Goal: Task Accomplishment & Management: Manage account settings

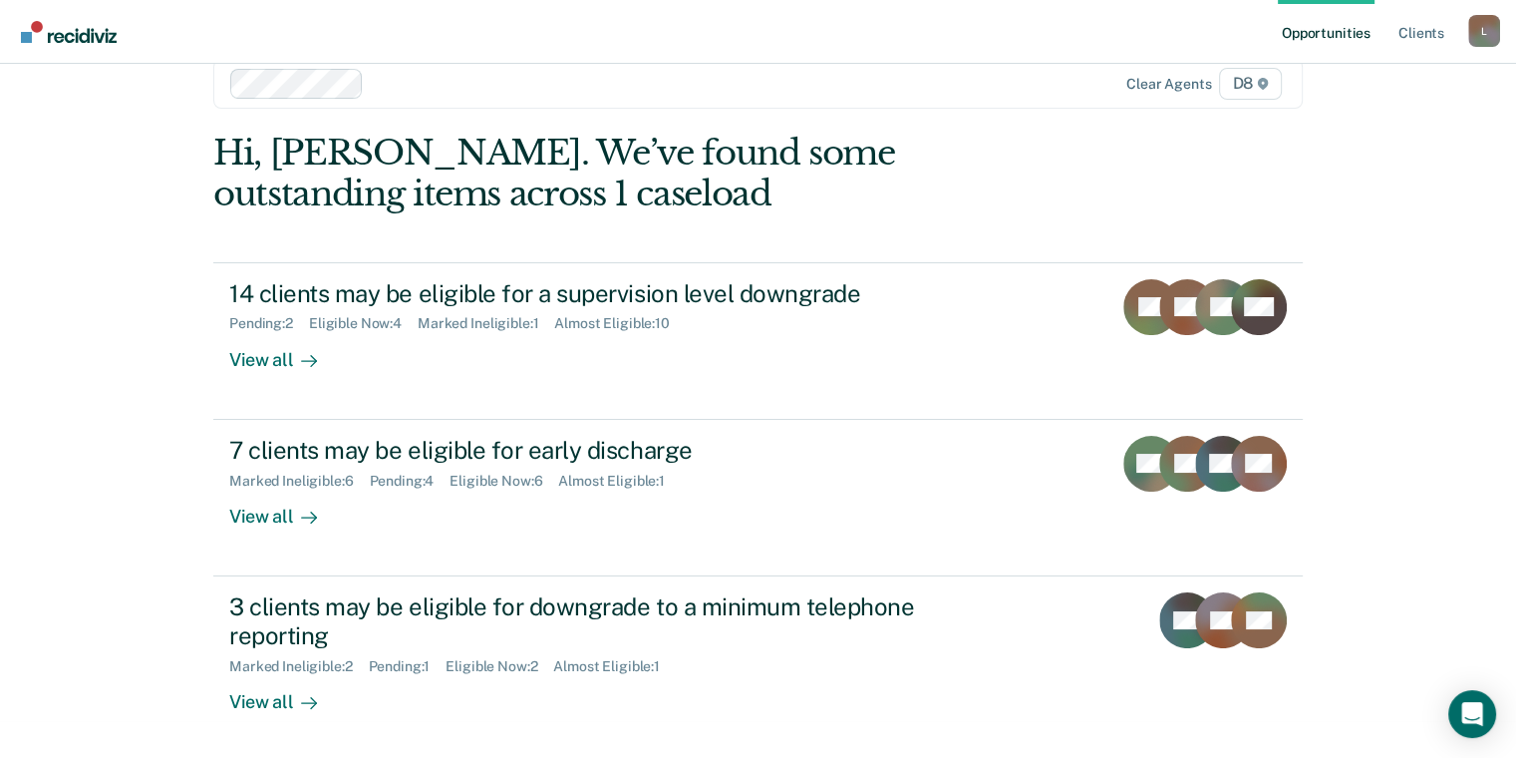
scroll to position [40, 0]
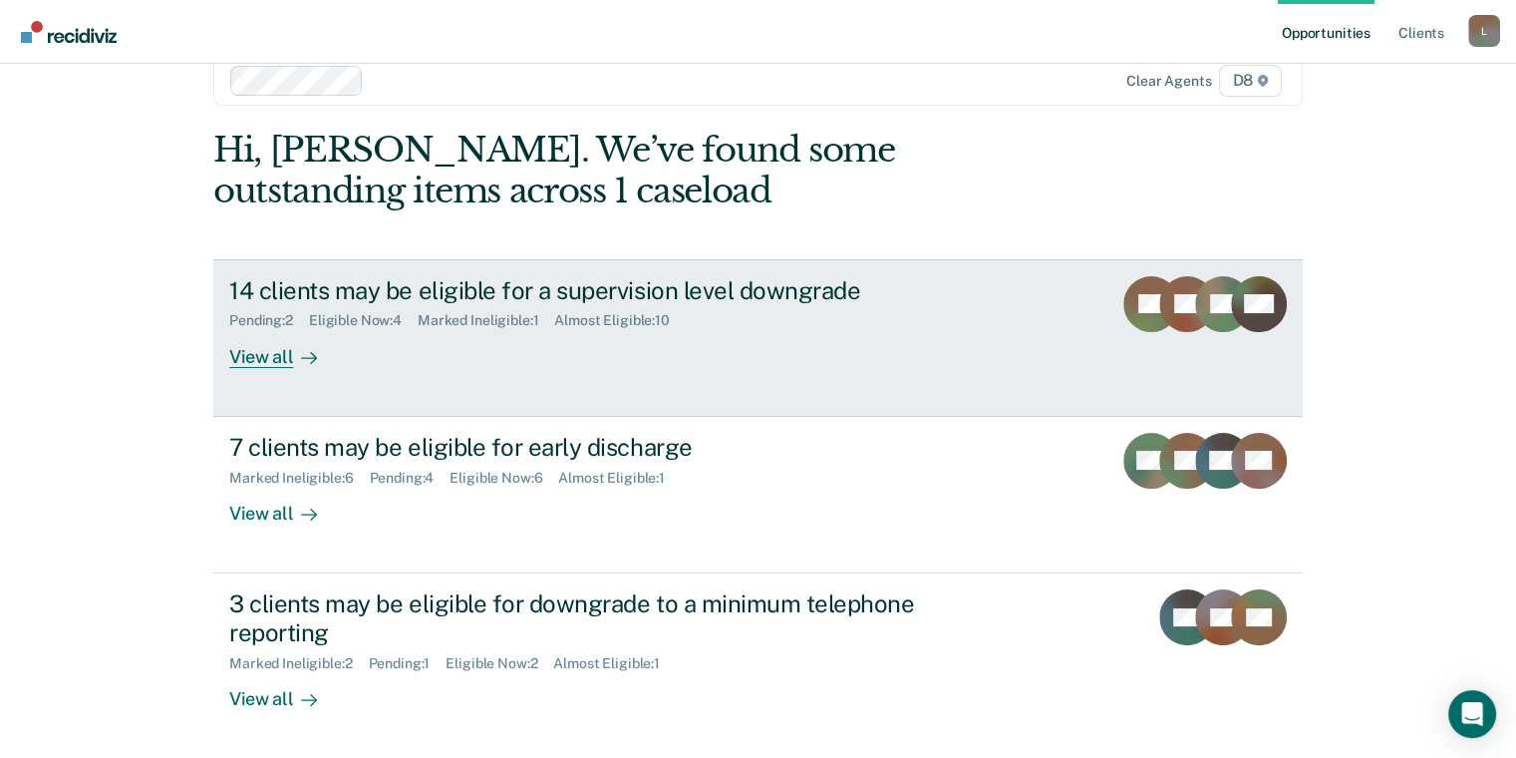
click at [674, 291] on div "14 clients may be eligible for a supervision level downgrade" at bounding box center [579, 290] width 700 height 29
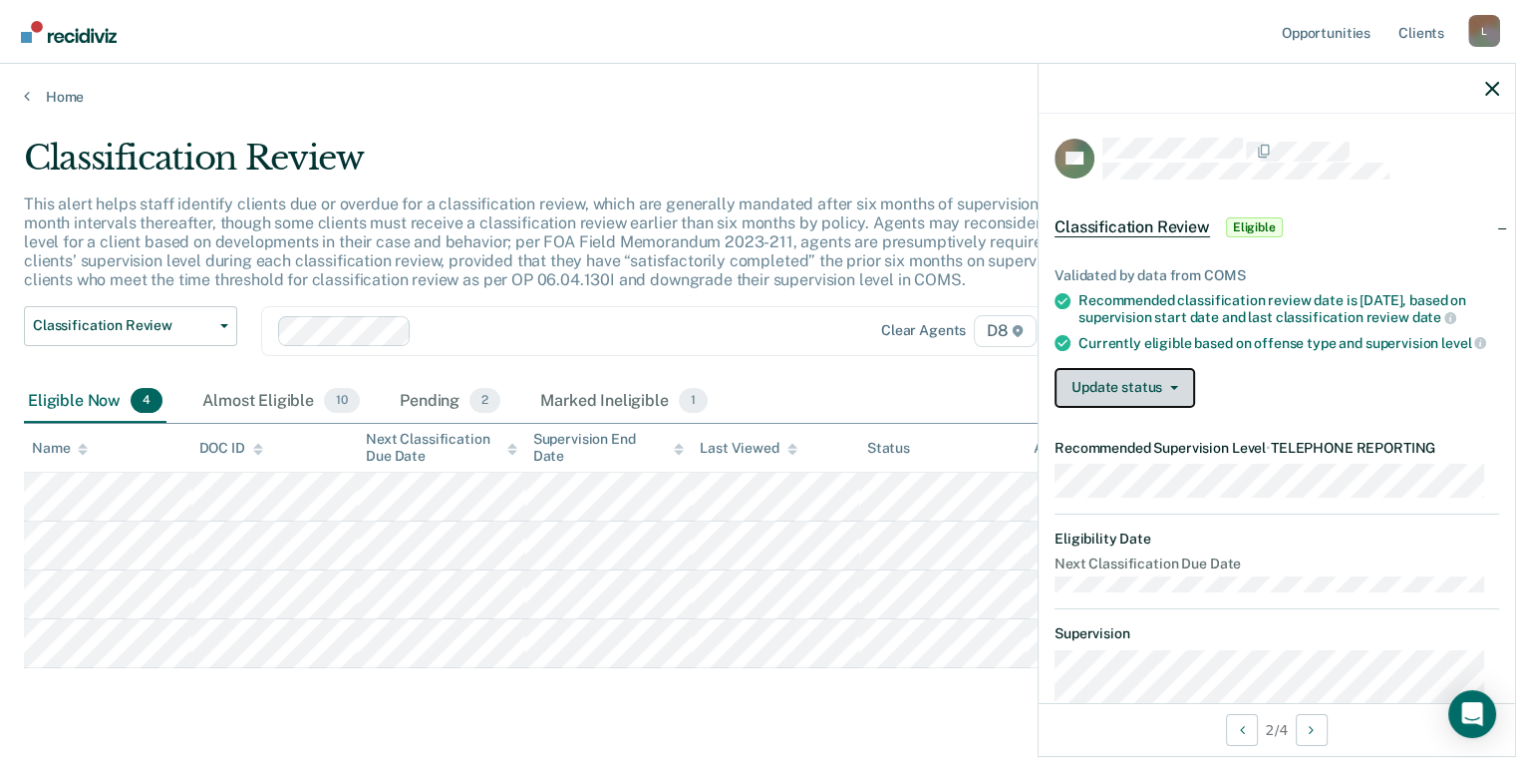
click at [1128, 403] on button "Update status" at bounding box center [1125, 388] width 141 height 40
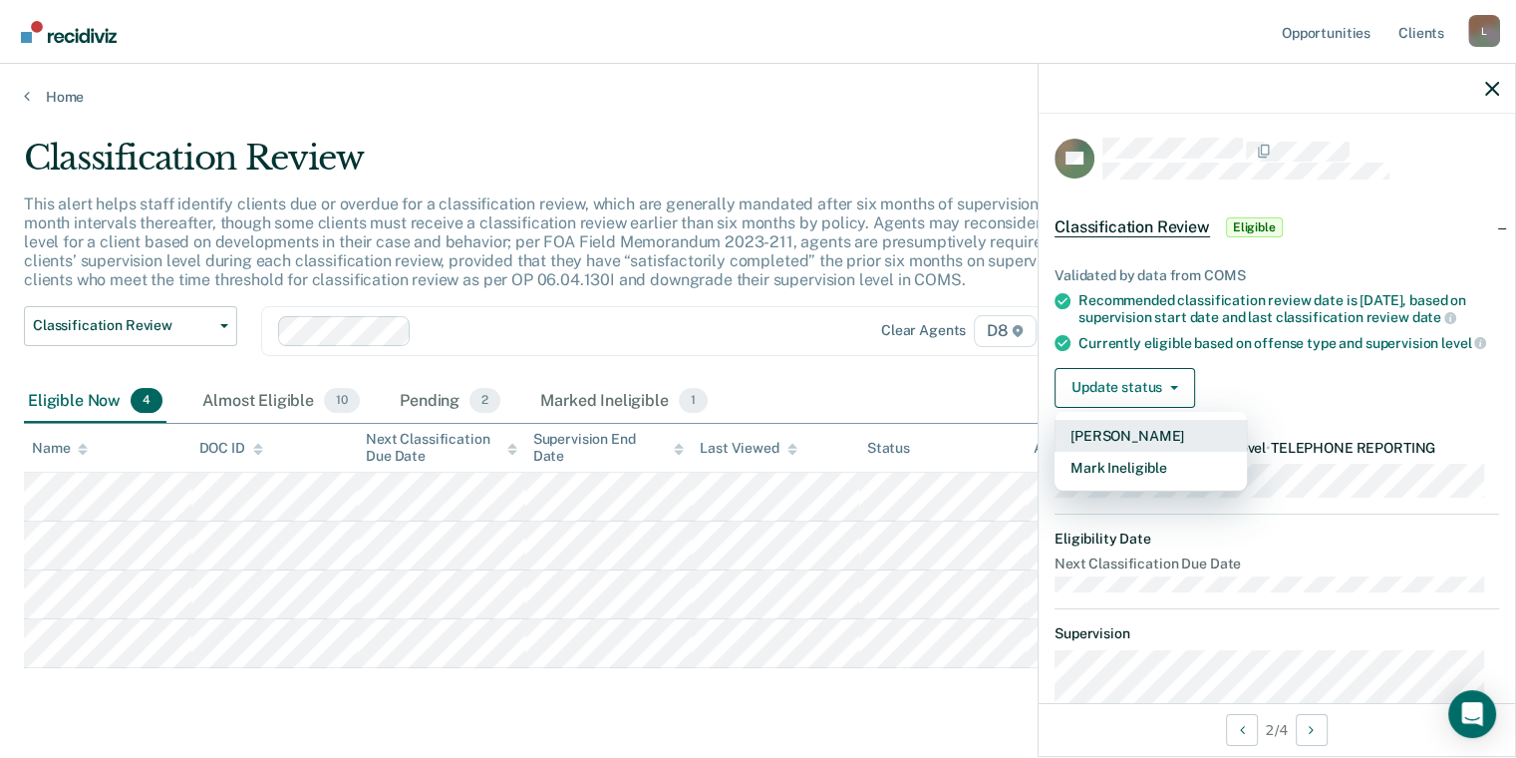
click at [1172, 443] on button "[PERSON_NAME]" at bounding box center [1151, 436] width 192 height 32
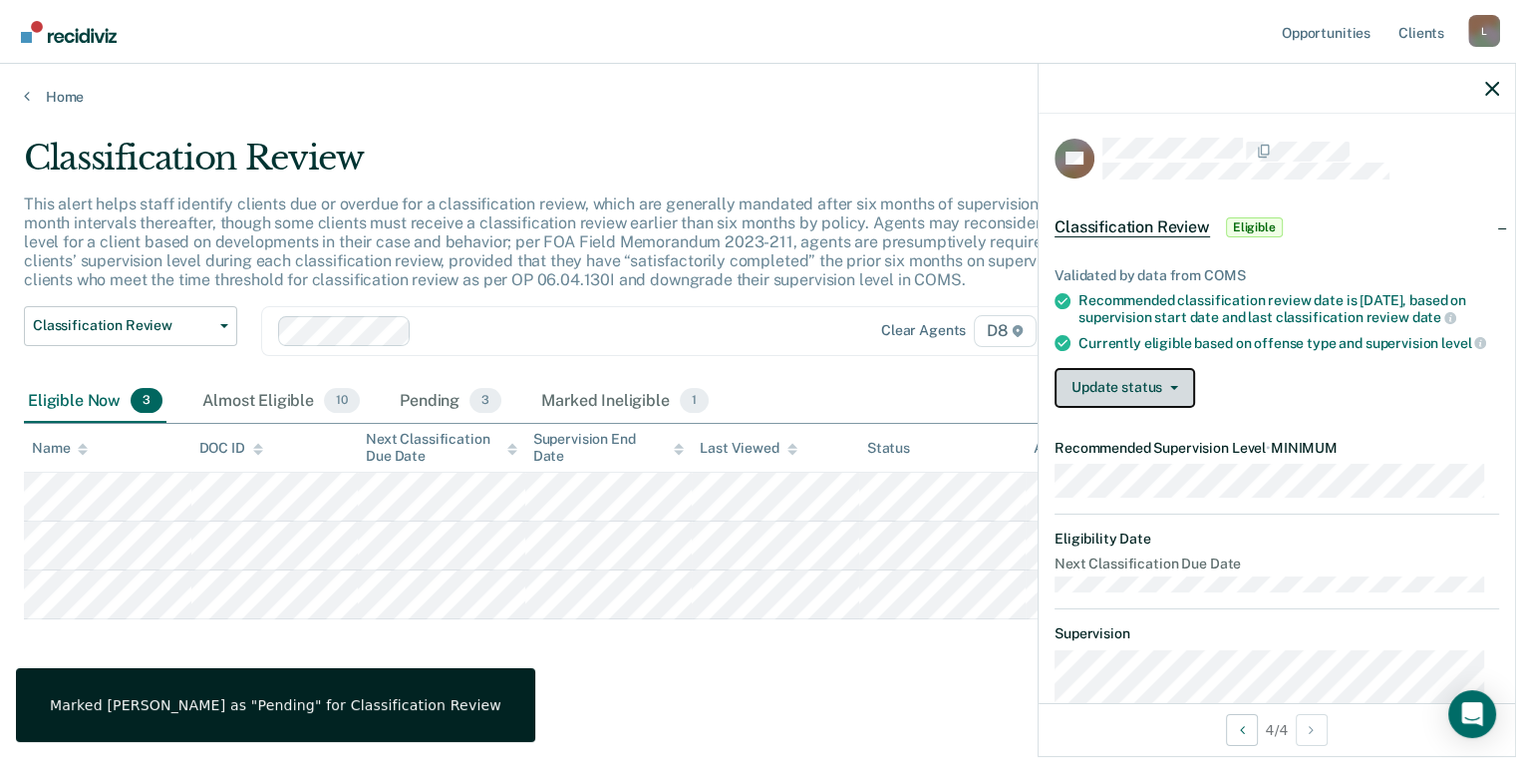
click at [1114, 404] on button "Update status" at bounding box center [1125, 388] width 141 height 40
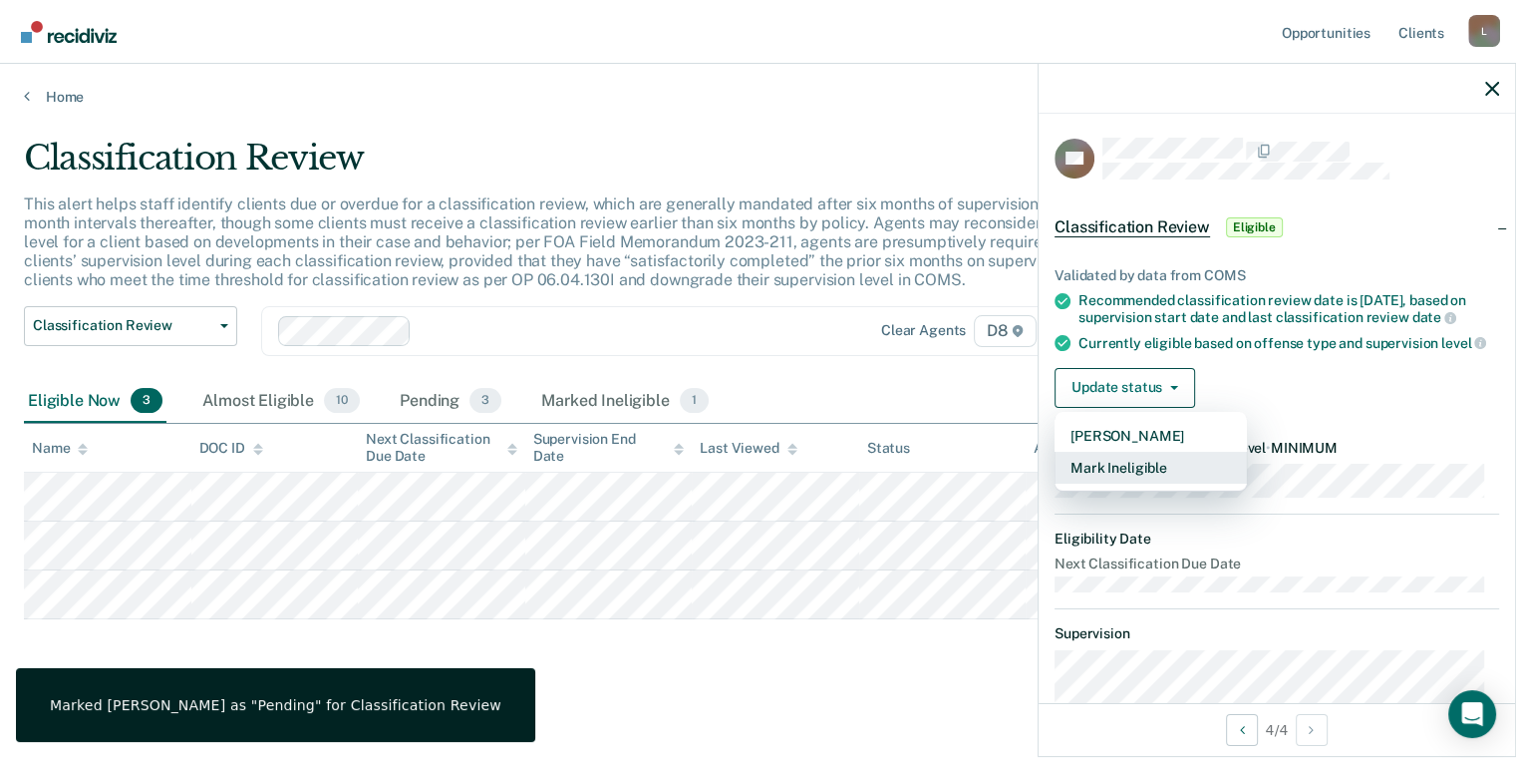
click at [1166, 473] on button "Mark Ineligible" at bounding box center [1151, 468] width 192 height 32
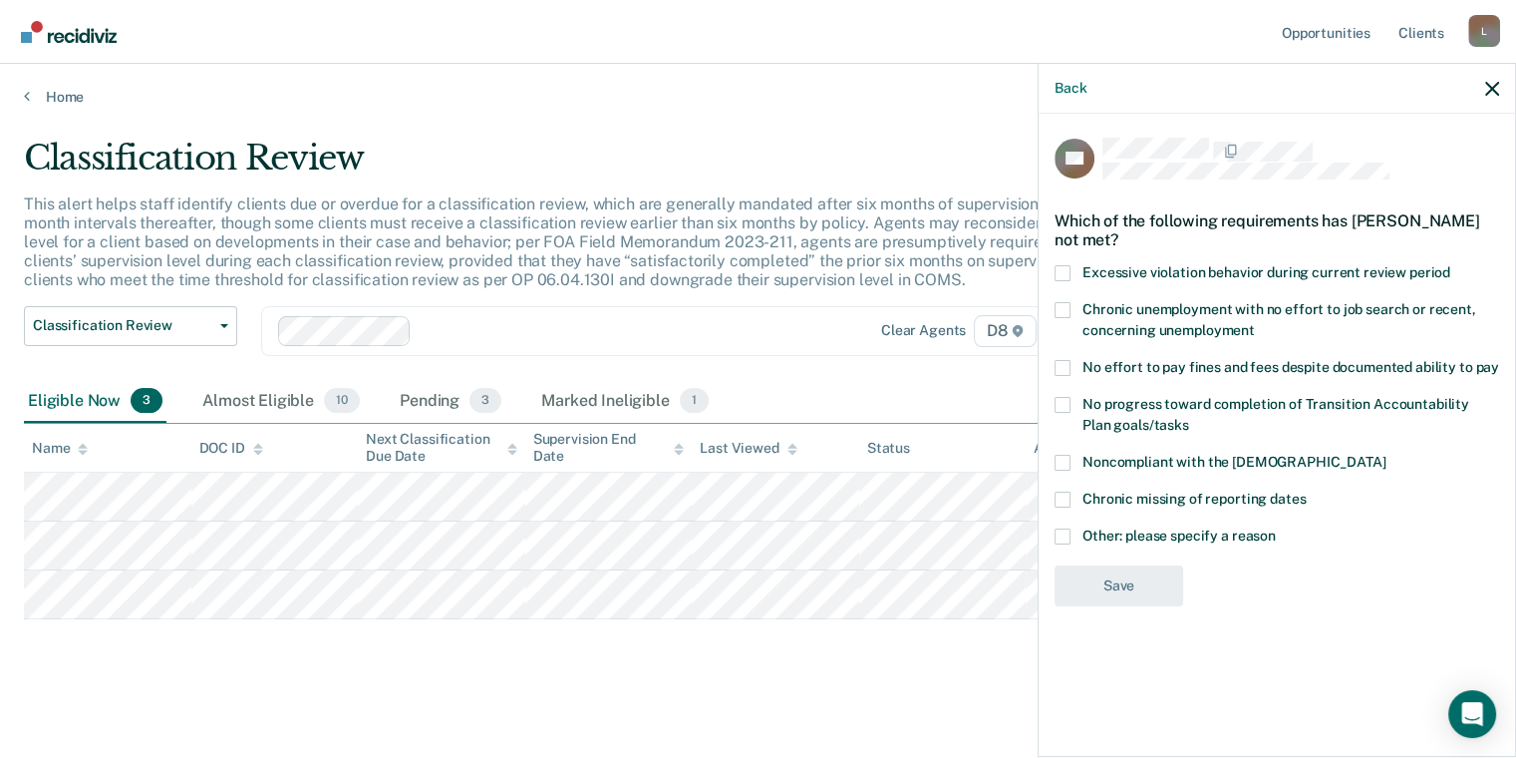
click at [1065, 403] on span at bounding box center [1063, 405] width 16 height 16
click at [1189, 418] on input "No progress toward completion of Transition Accountability Plan goals/tasks" at bounding box center [1189, 418] width 0 height 0
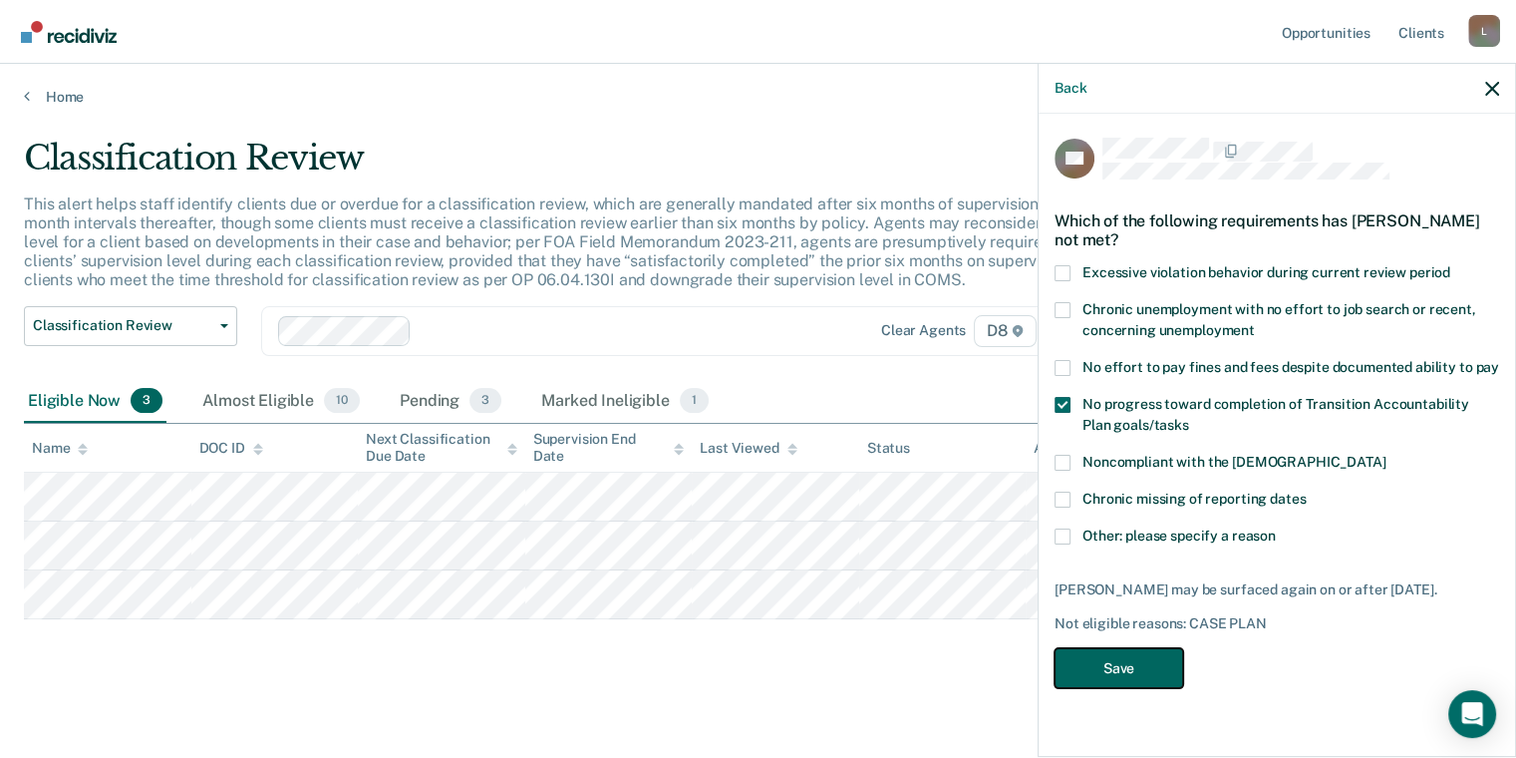
click at [1134, 668] on button "Save" at bounding box center [1119, 668] width 129 height 41
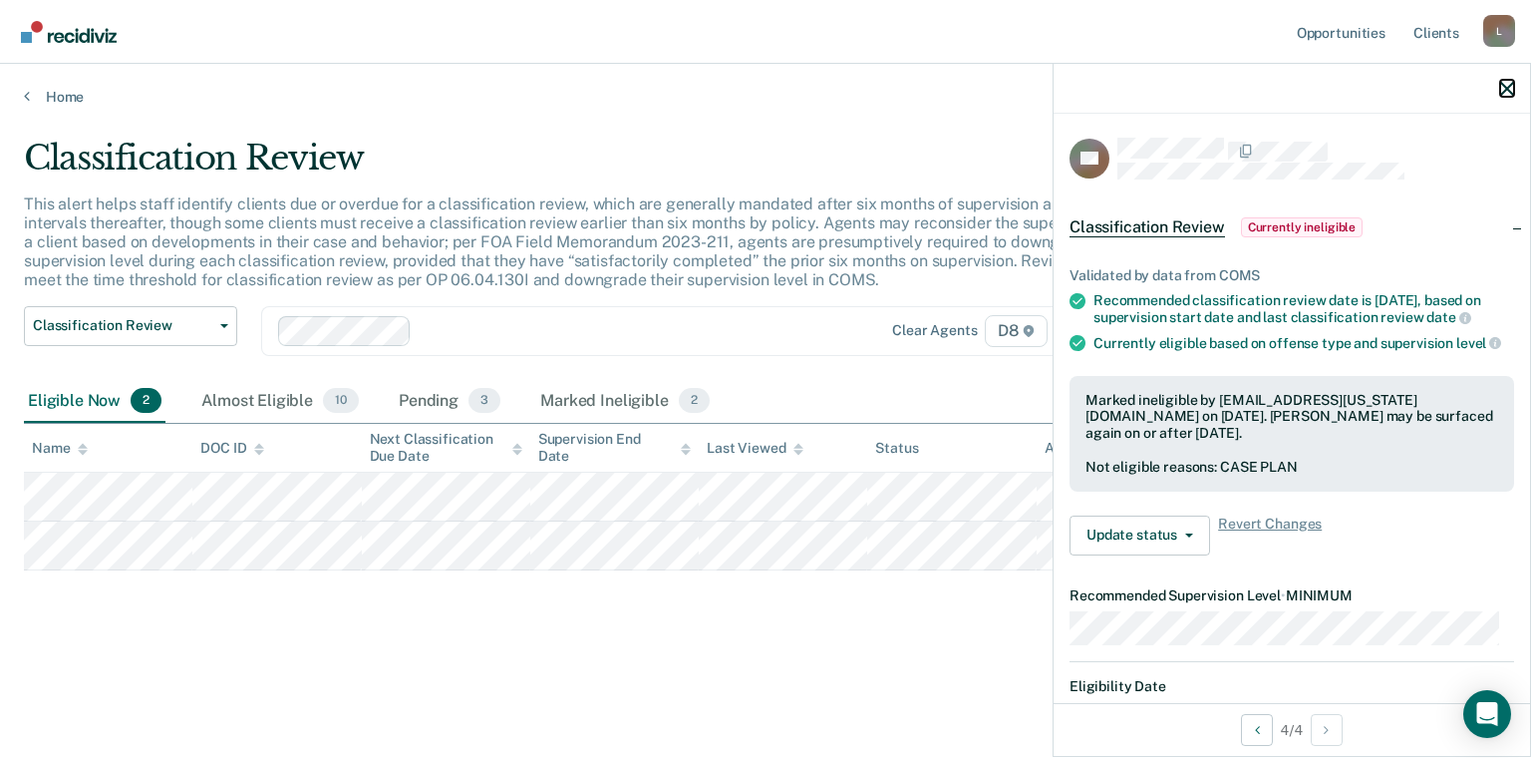
click at [1502, 91] on icon "button" at bounding box center [1507, 89] width 14 height 14
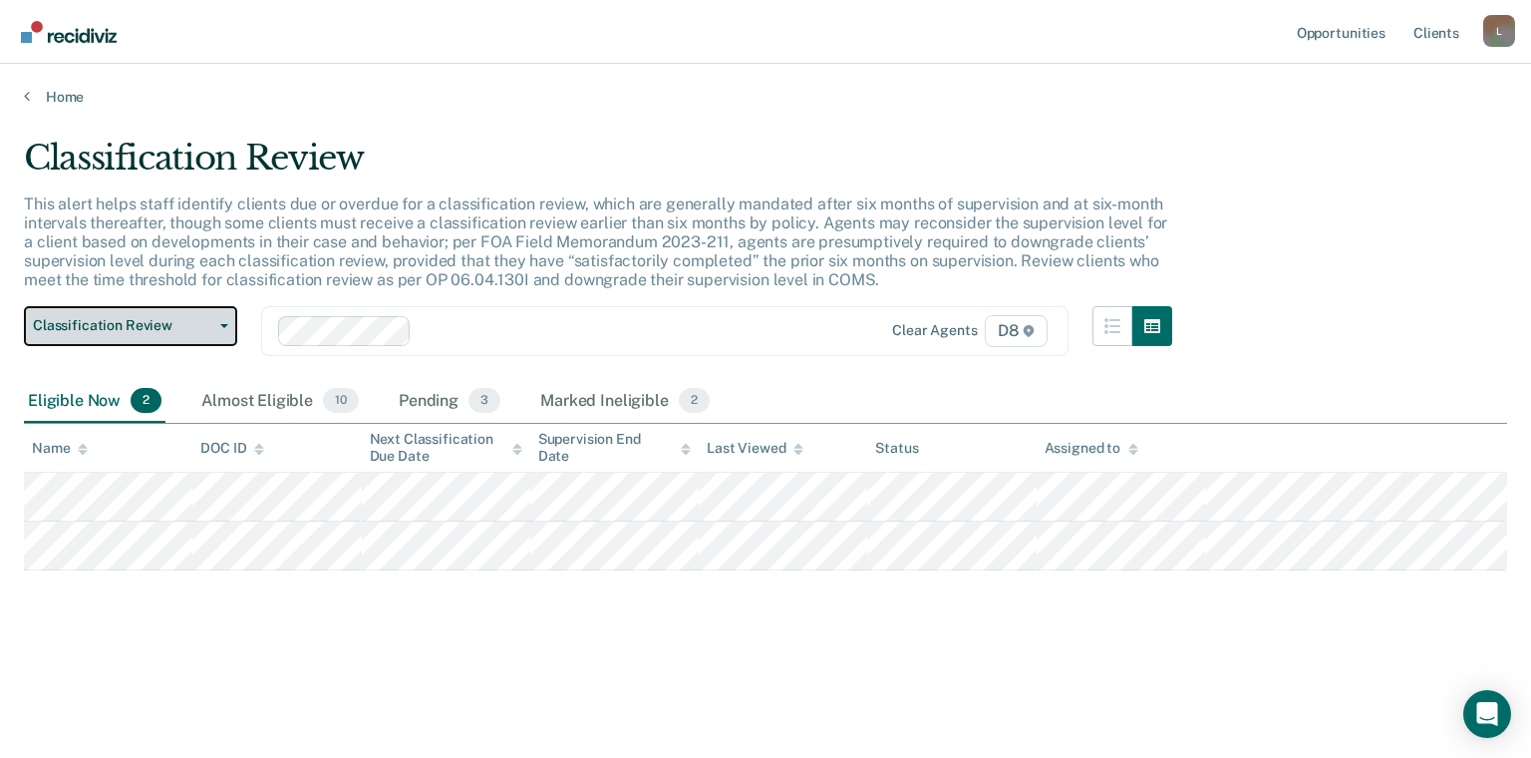
click at [164, 323] on span "Classification Review" at bounding box center [122, 325] width 179 height 17
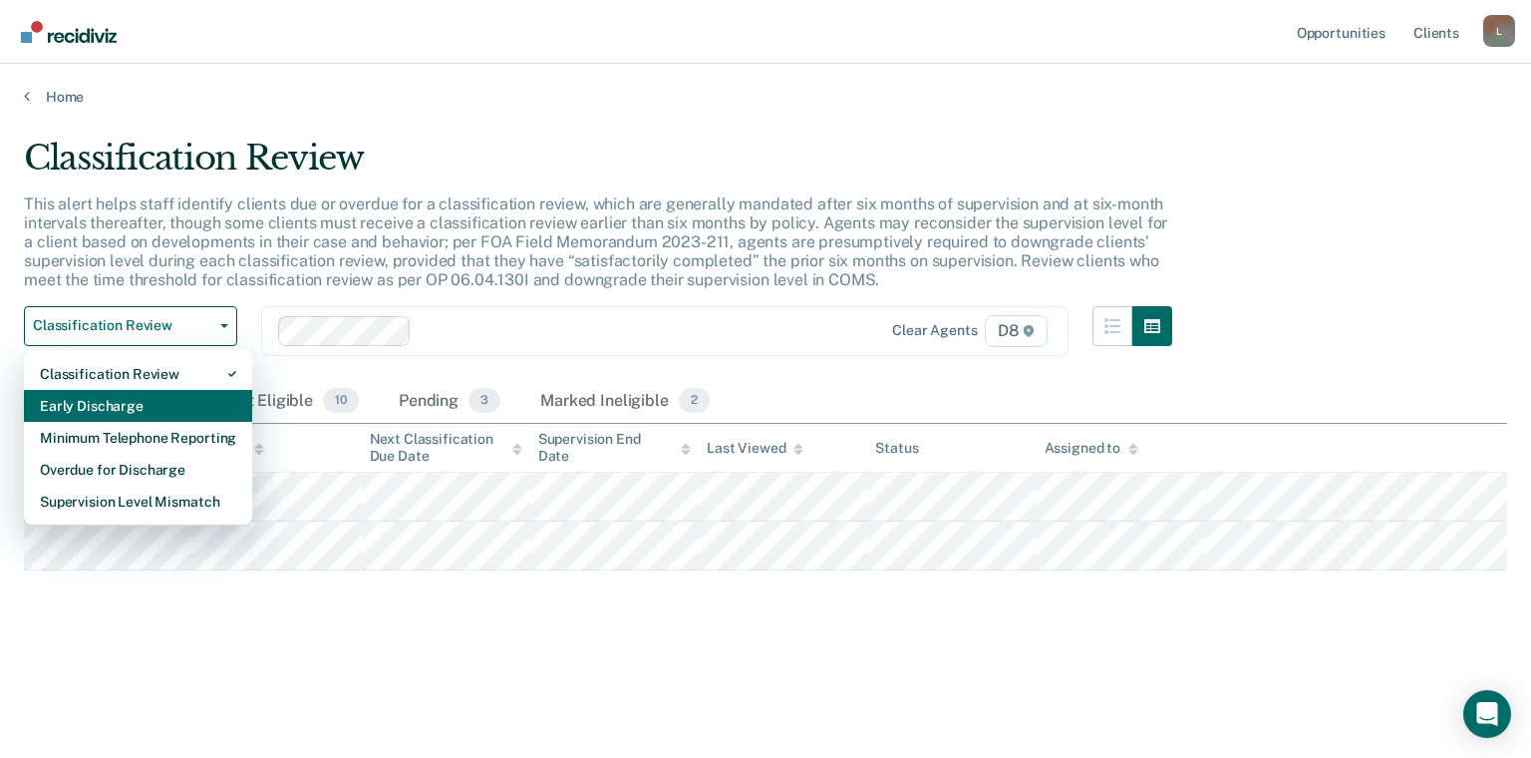
click at [168, 402] on div "Early Discharge" at bounding box center [138, 406] width 196 height 32
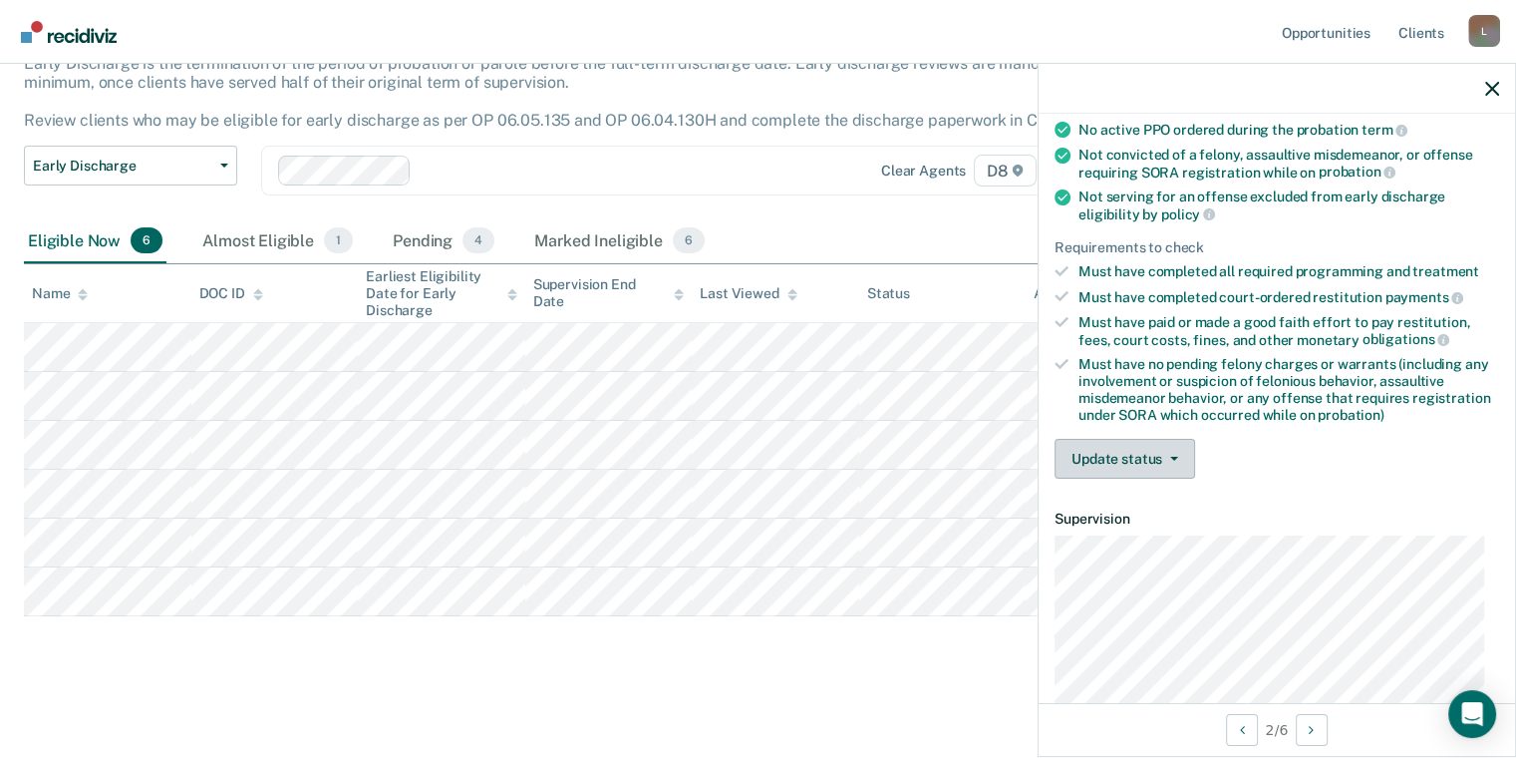
scroll to position [199, 0]
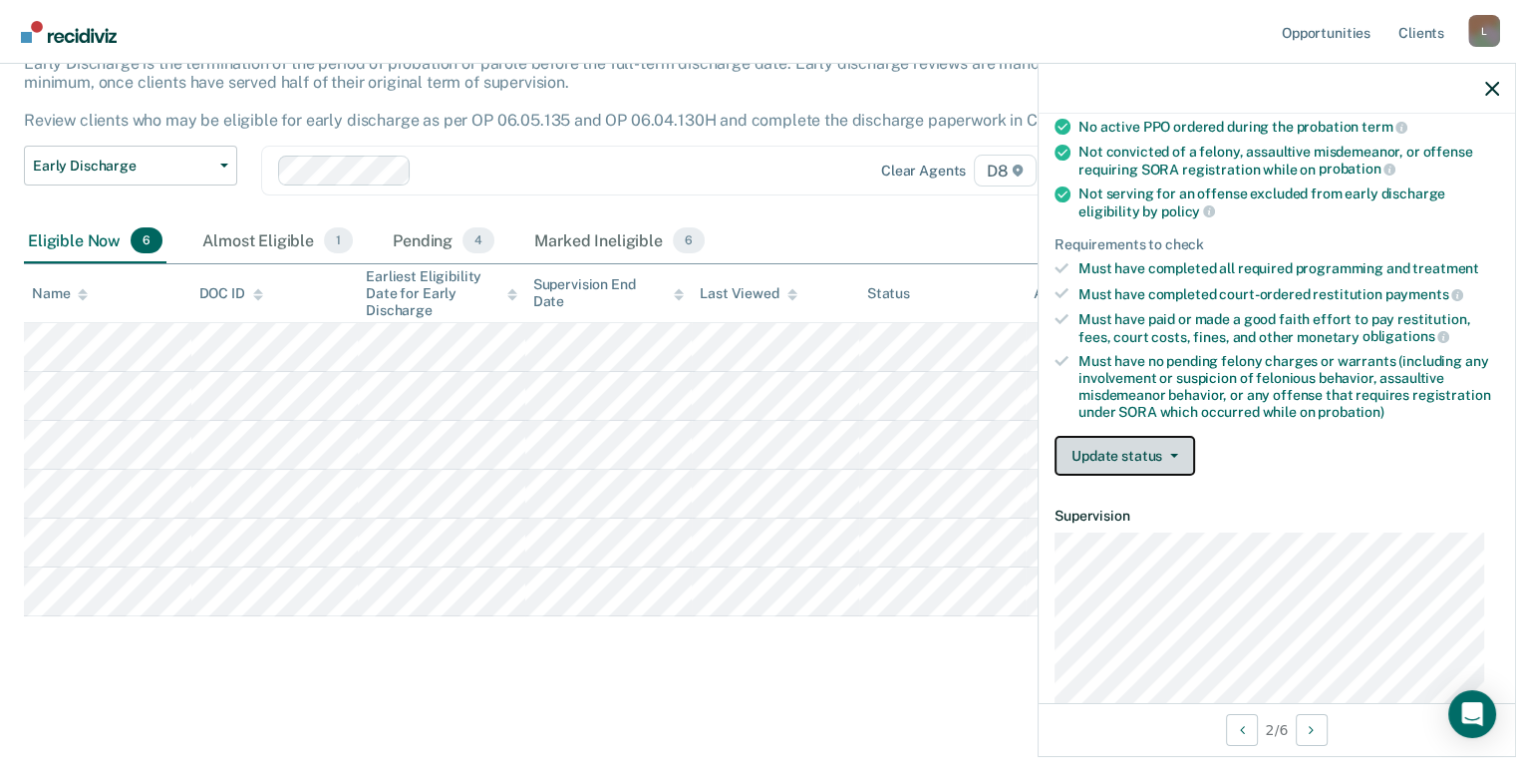
click at [1156, 462] on button "Update status" at bounding box center [1125, 456] width 141 height 40
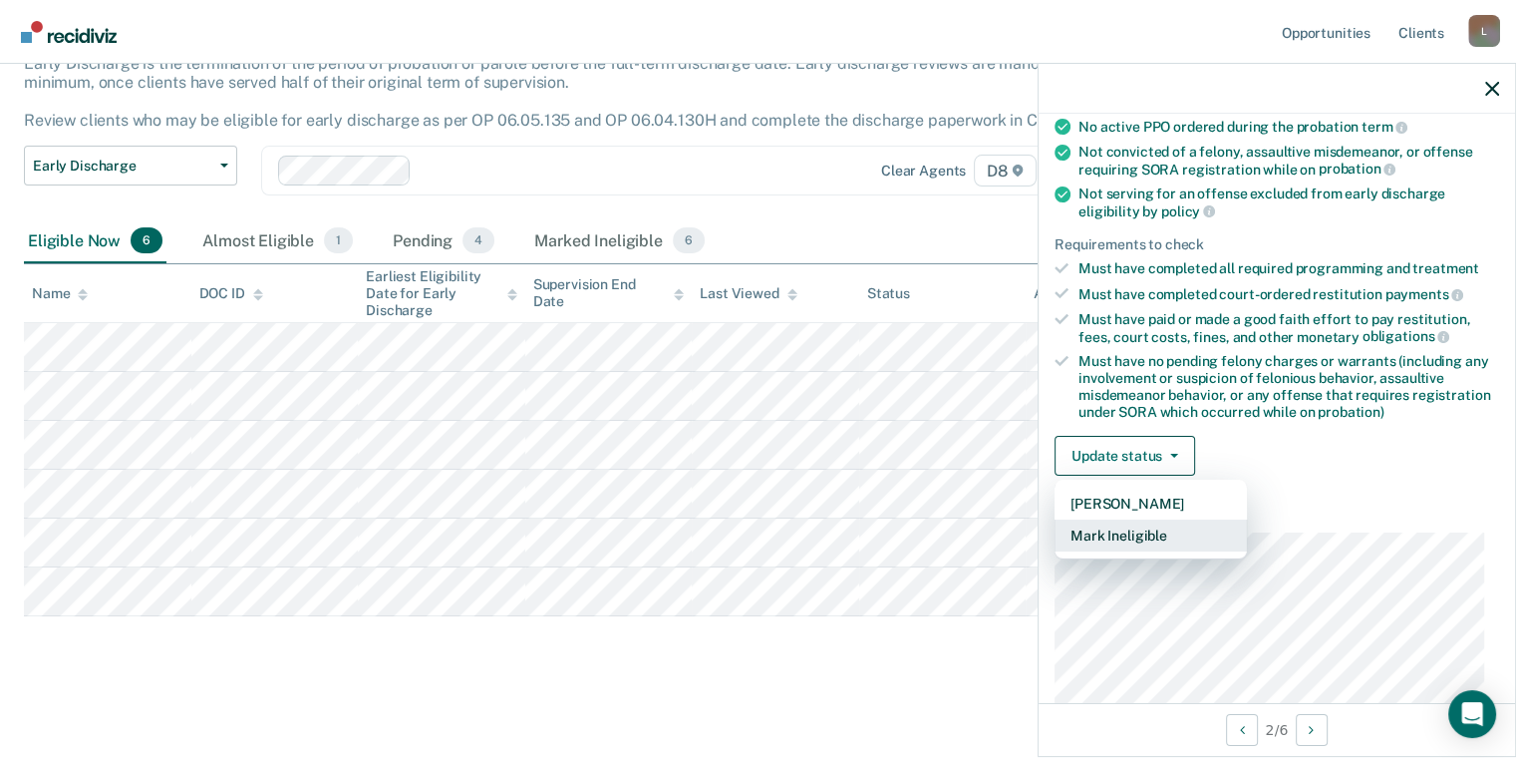
click at [1167, 526] on button "Mark Ineligible" at bounding box center [1151, 535] width 192 height 32
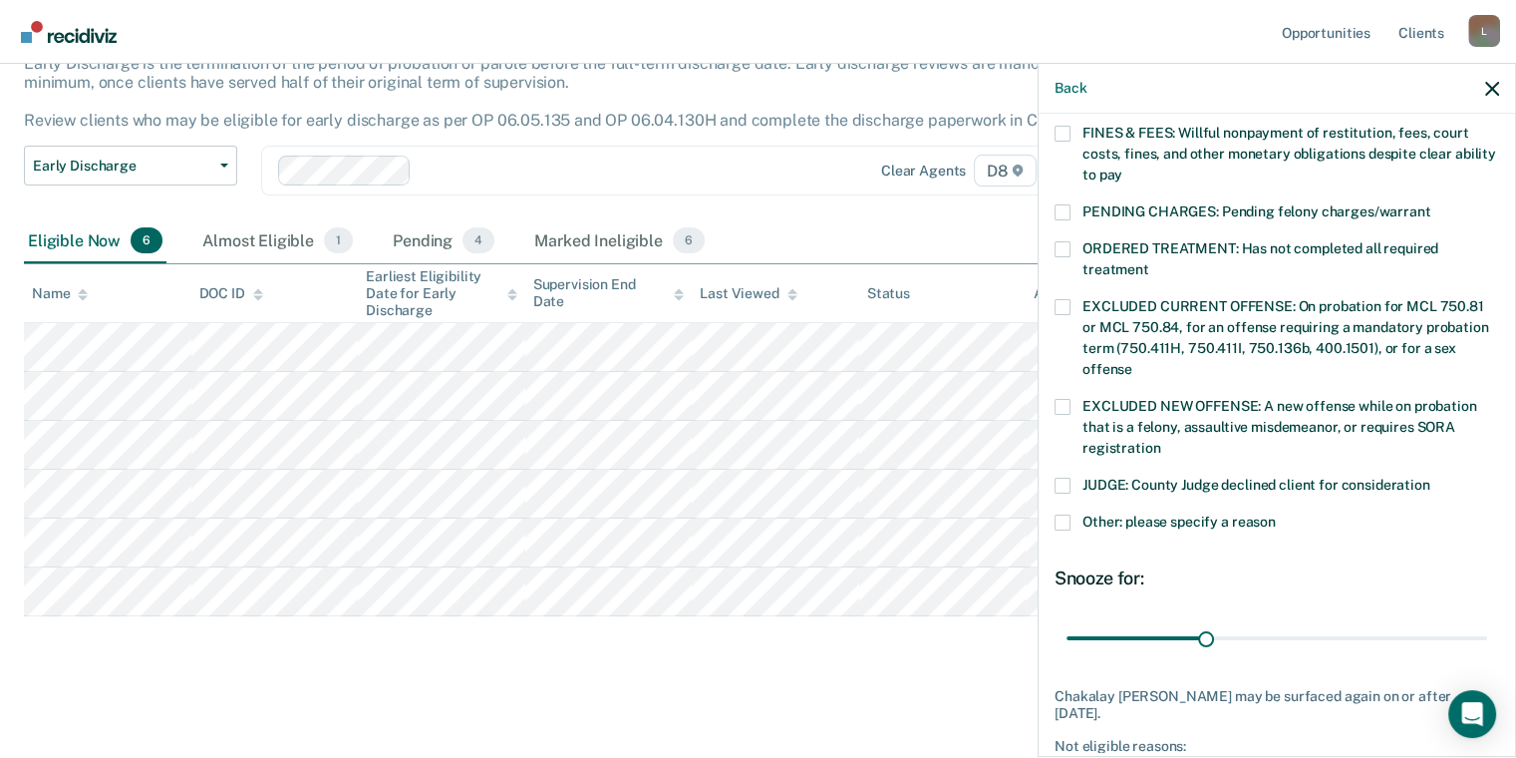
scroll to position [598, 0]
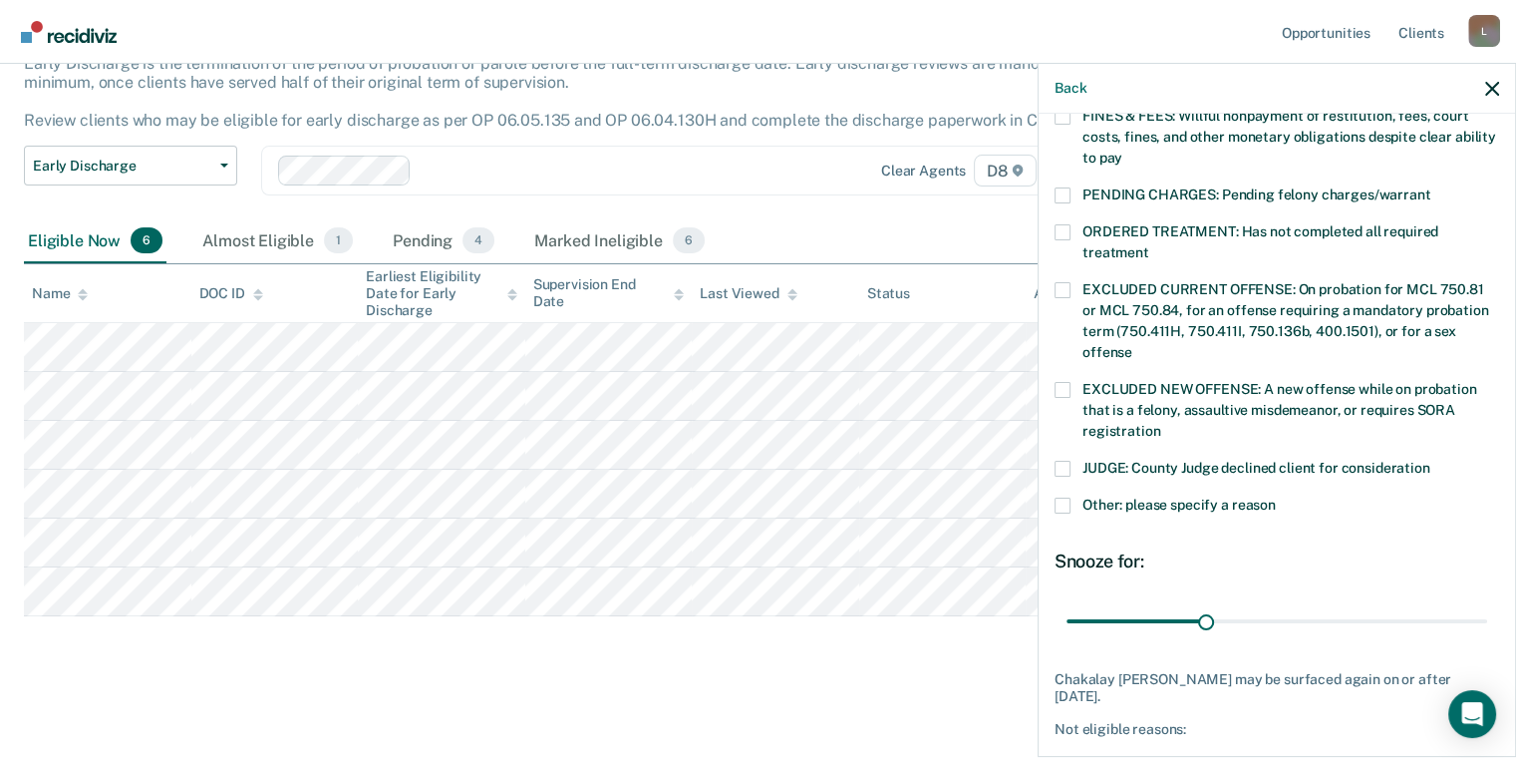
click at [1075, 497] on label "Other: please specify a reason" at bounding box center [1277, 507] width 445 height 21
click at [1276, 497] on input "Other: please specify a reason" at bounding box center [1276, 497] width 0 height 0
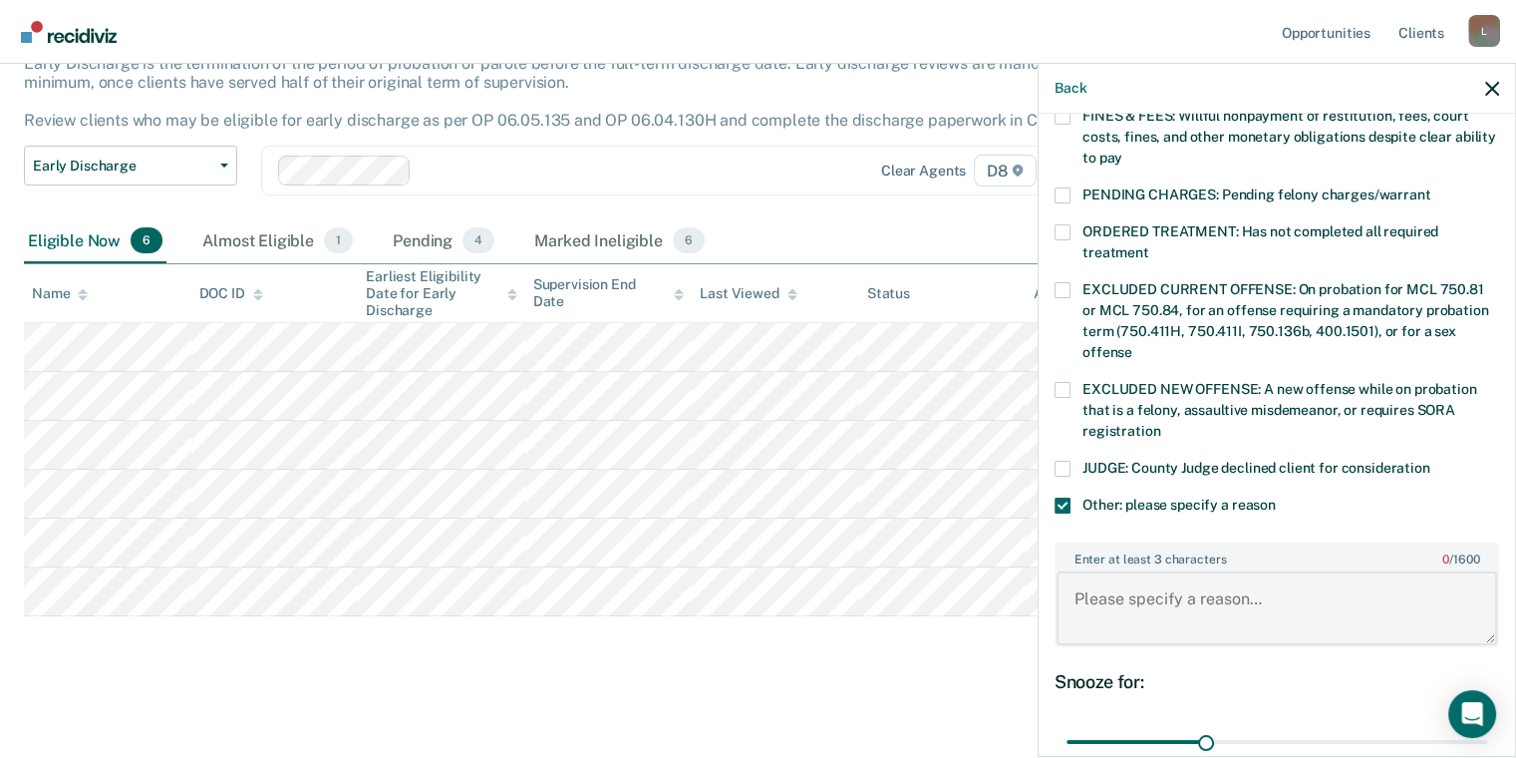
click at [1210, 587] on textarea "Enter at least 3 characters 0 / 1600" at bounding box center [1277, 608] width 441 height 74
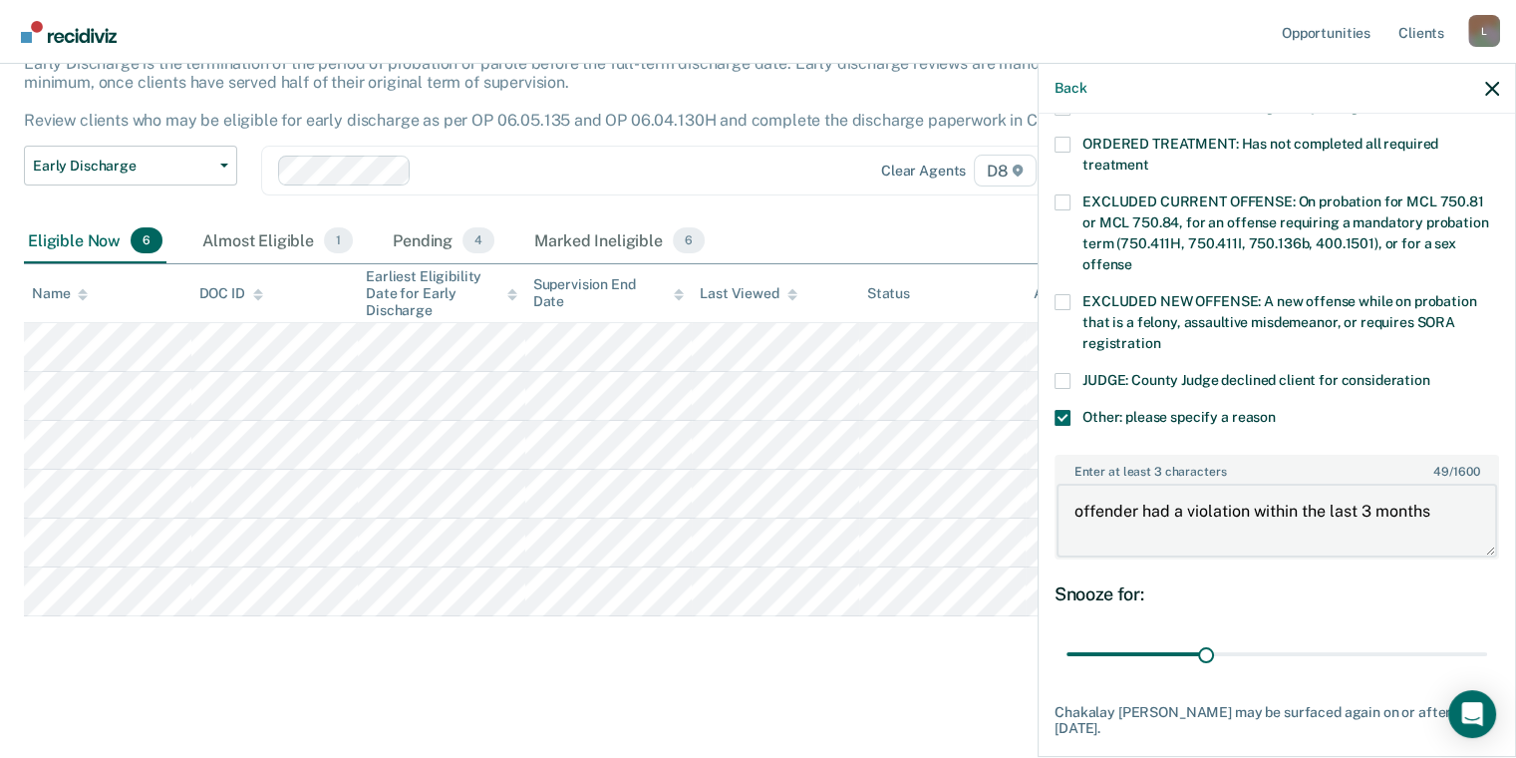
scroll to position [770, 0]
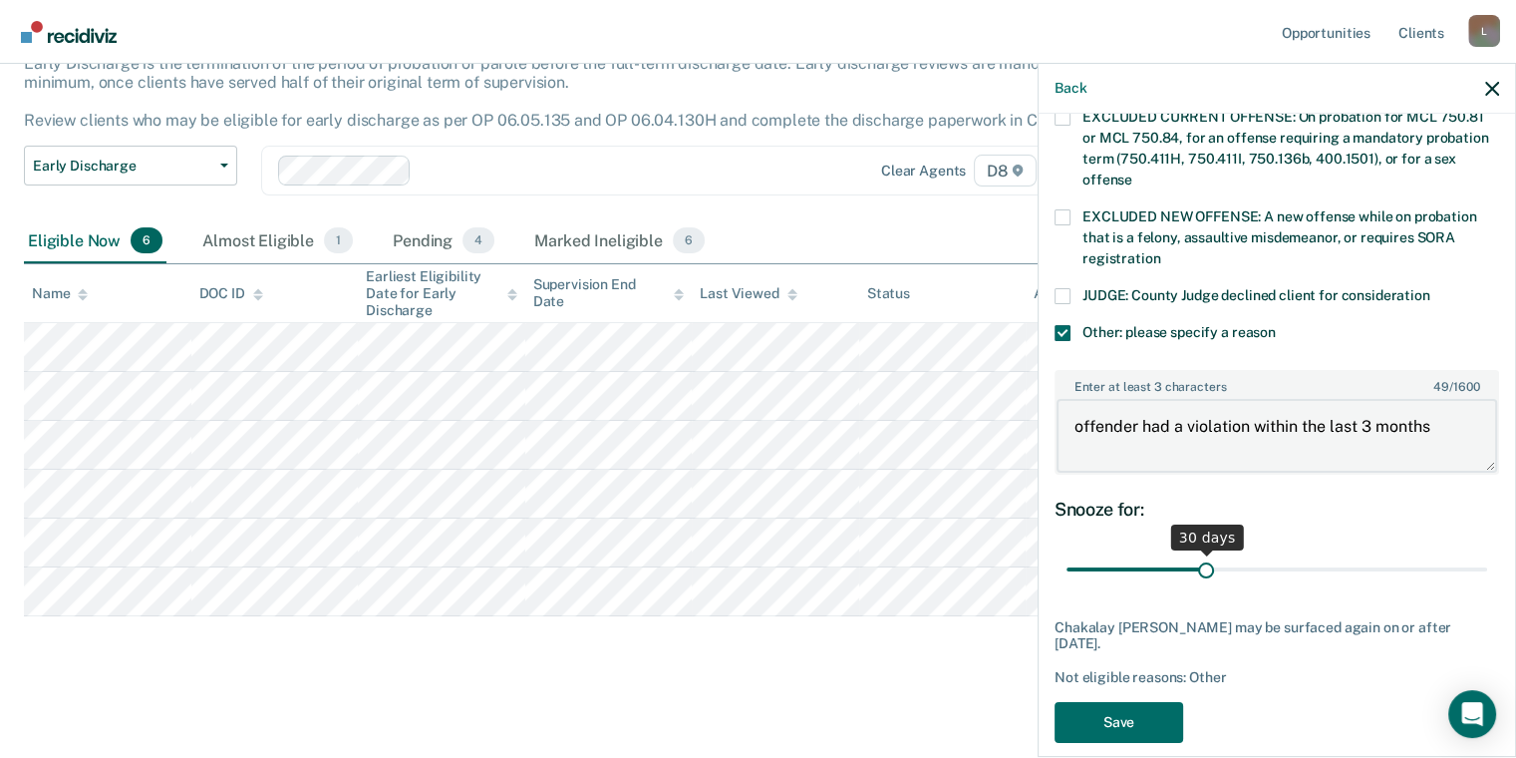
type textarea "offender had a violation within the last 3 months"
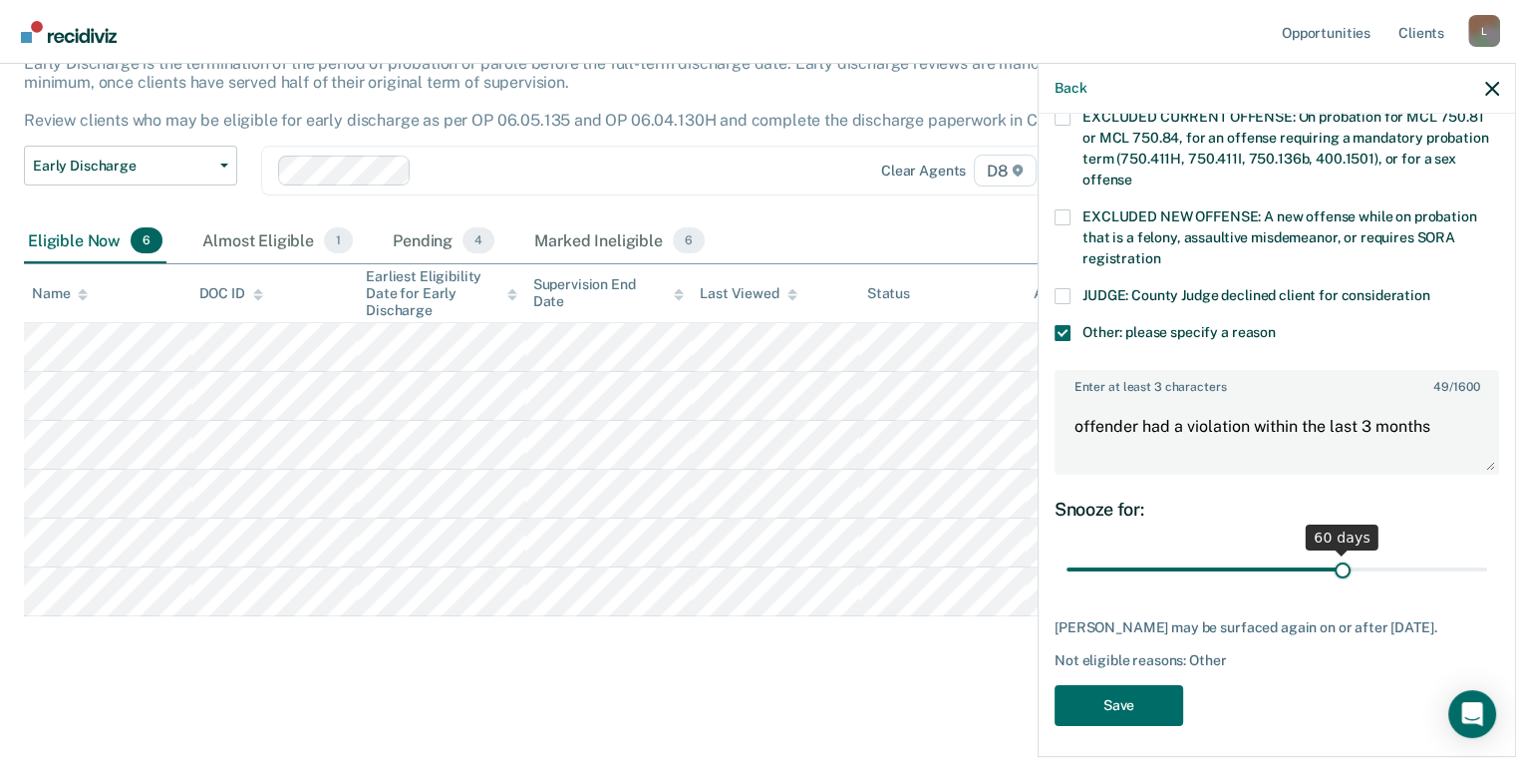
drag, startPoint x: 1203, startPoint y: 546, endPoint x: 1333, endPoint y: 558, distance: 130.1
type input "60"
click at [1333, 558] on input "range" at bounding box center [1276, 569] width 421 height 35
click at [1128, 685] on button "Save" at bounding box center [1119, 705] width 129 height 41
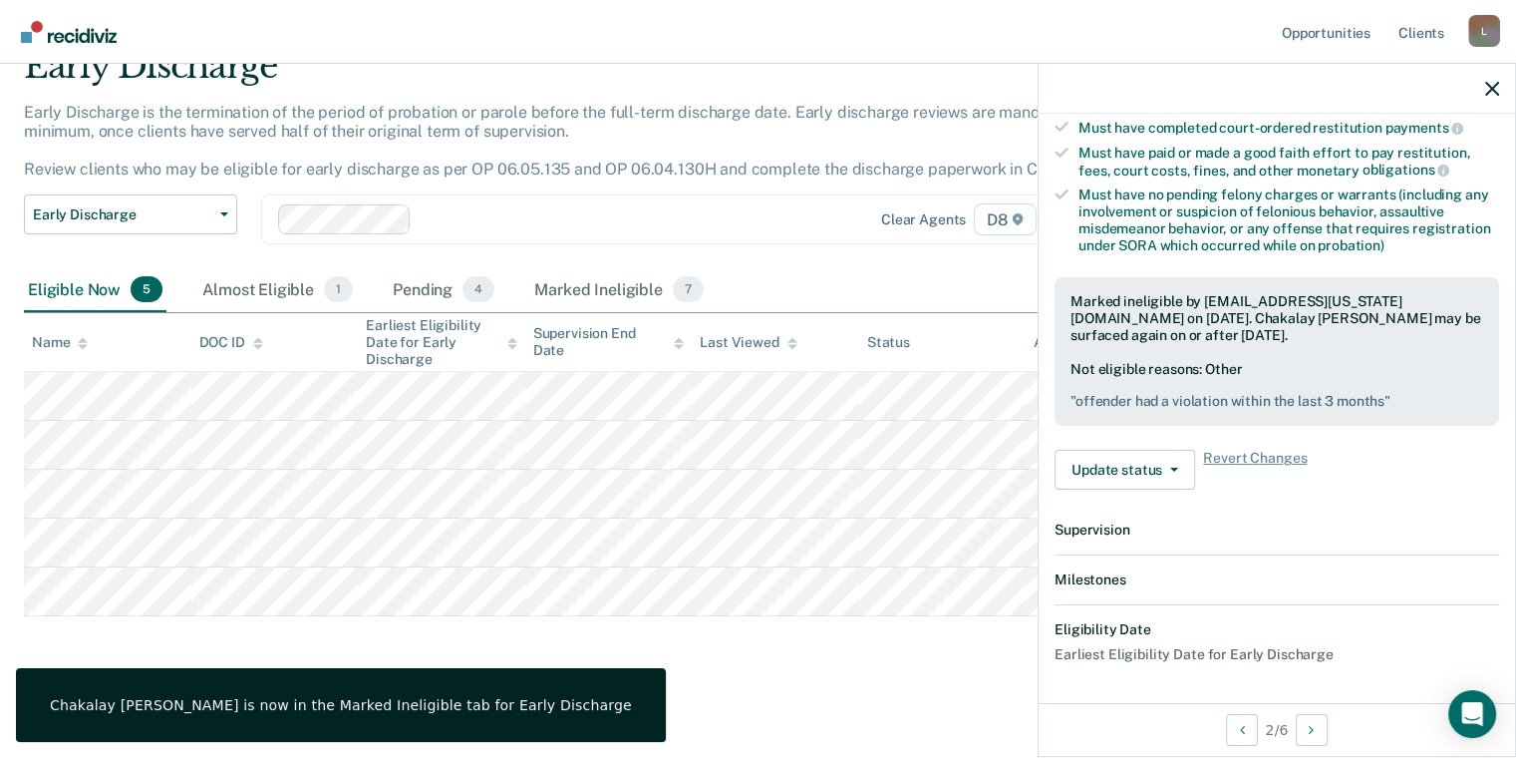
scroll to position [626, 0]
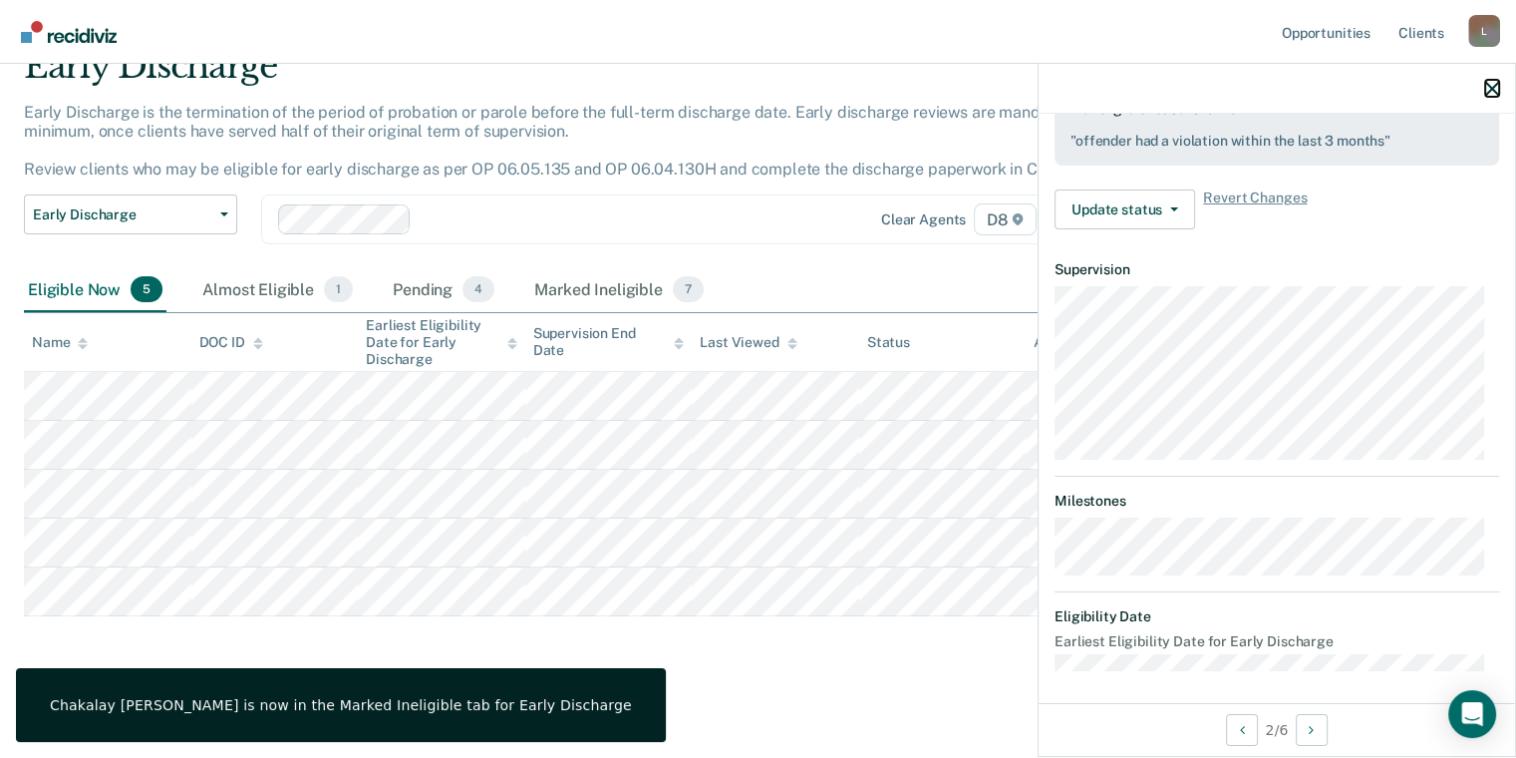
drag, startPoint x: 1496, startPoint y: 89, endPoint x: 1472, endPoint y: 93, distance: 24.3
click at [1481, 93] on div at bounding box center [1277, 89] width 476 height 50
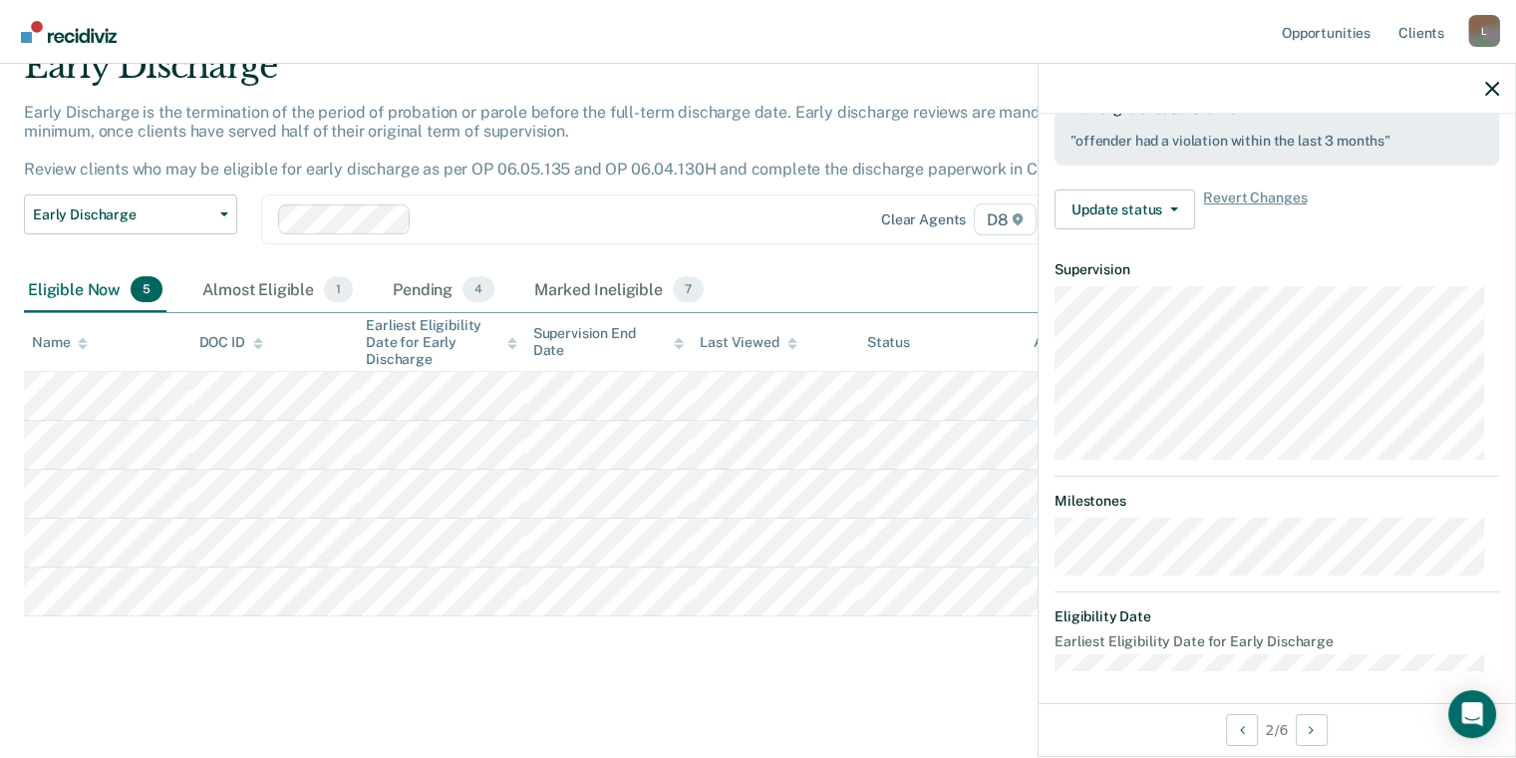
scroll to position [426, 0]
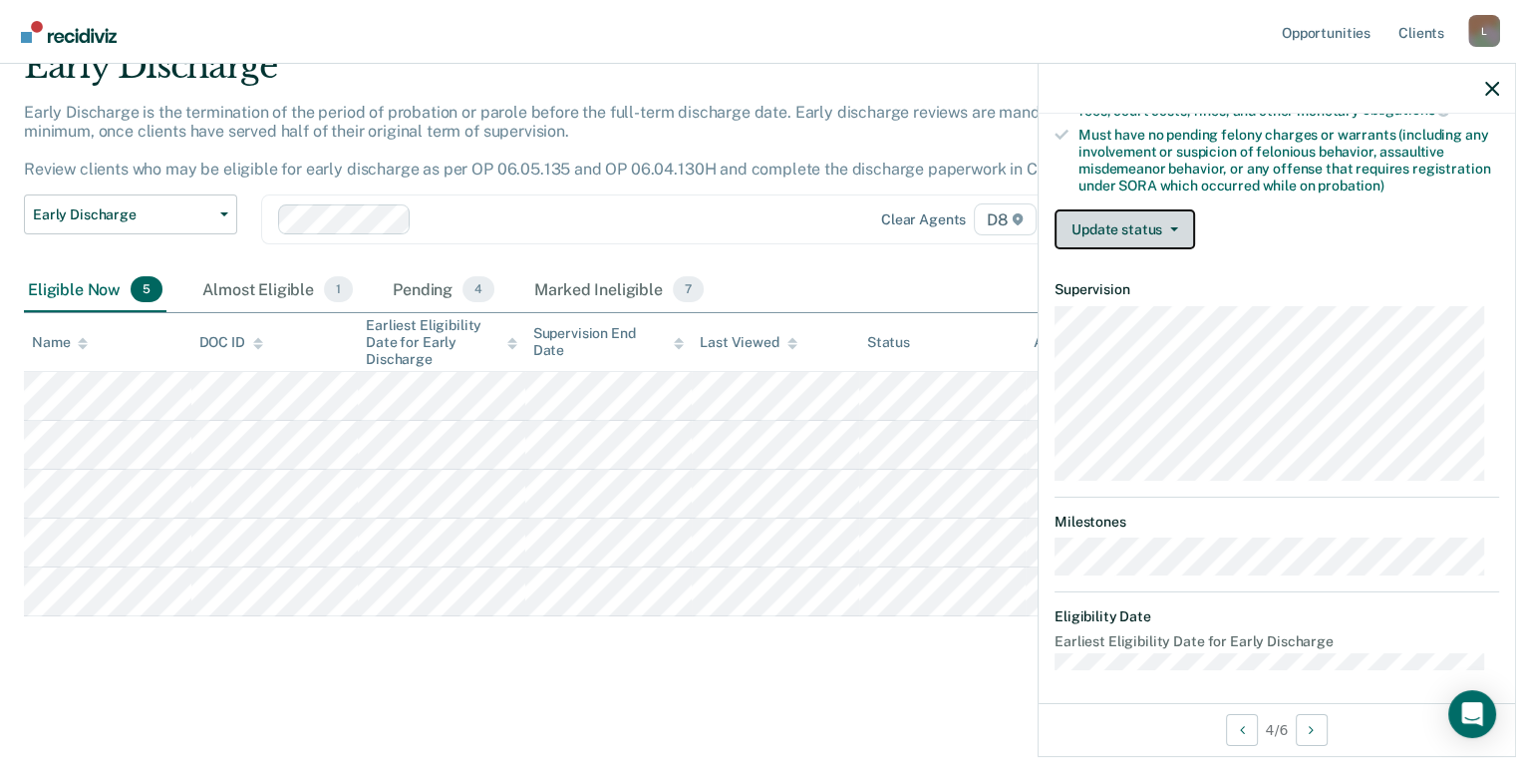
click at [1128, 227] on button "Update status" at bounding box center [1125, 229] width 141 height 40
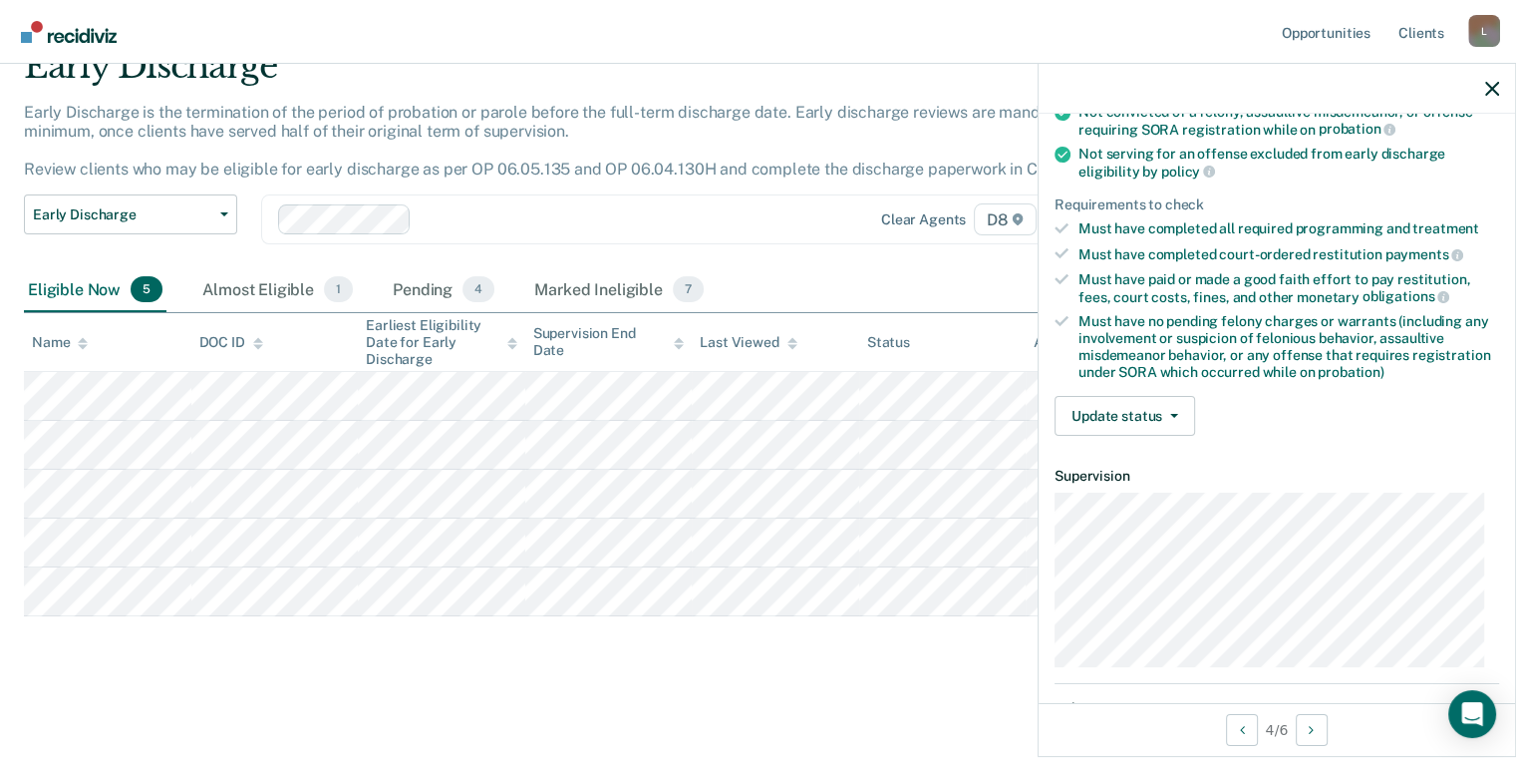
scroll to position [299, 0]
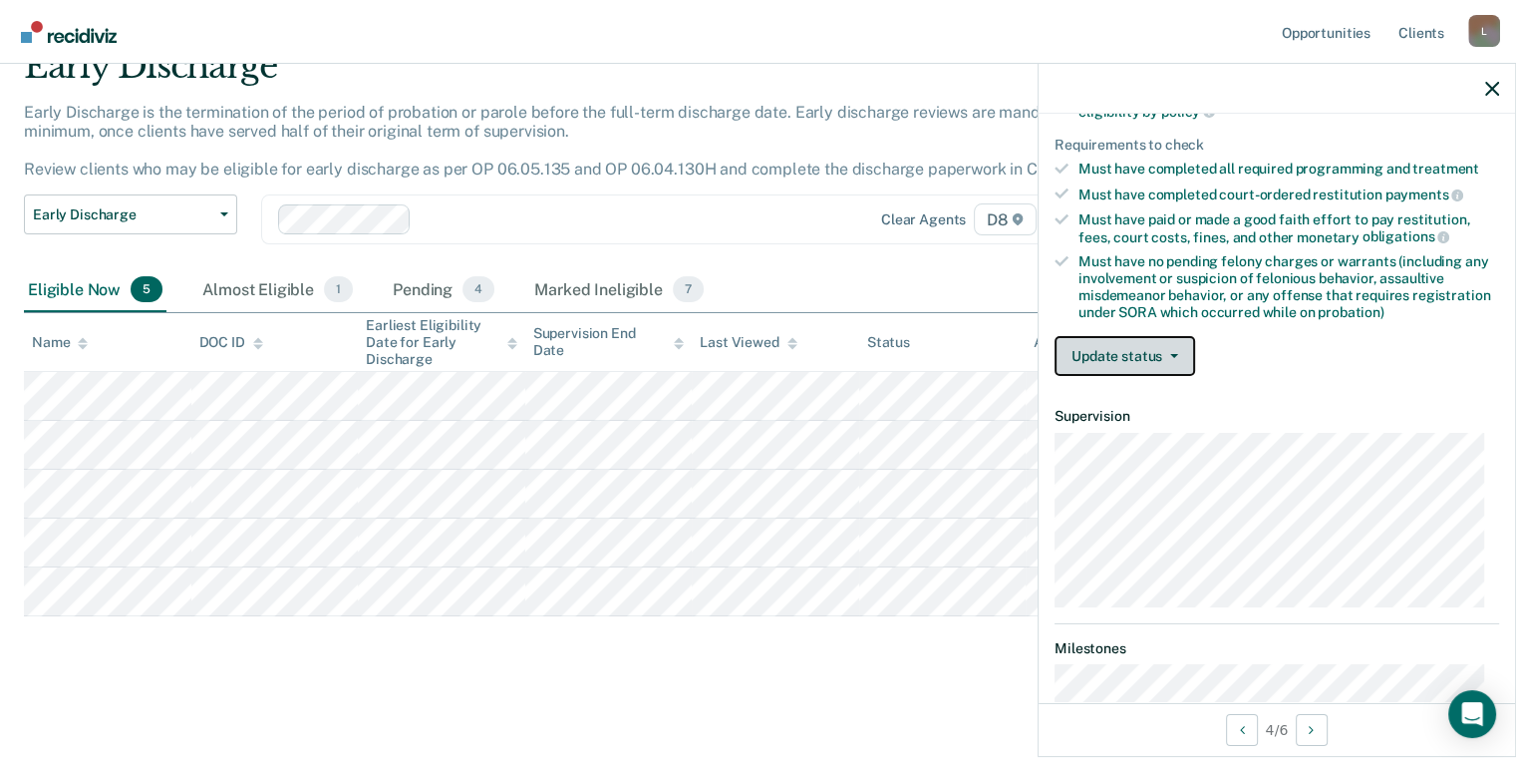
click at [1108, 345] on button "Update status" at bounding box center [1125, 356] width 141 height 40
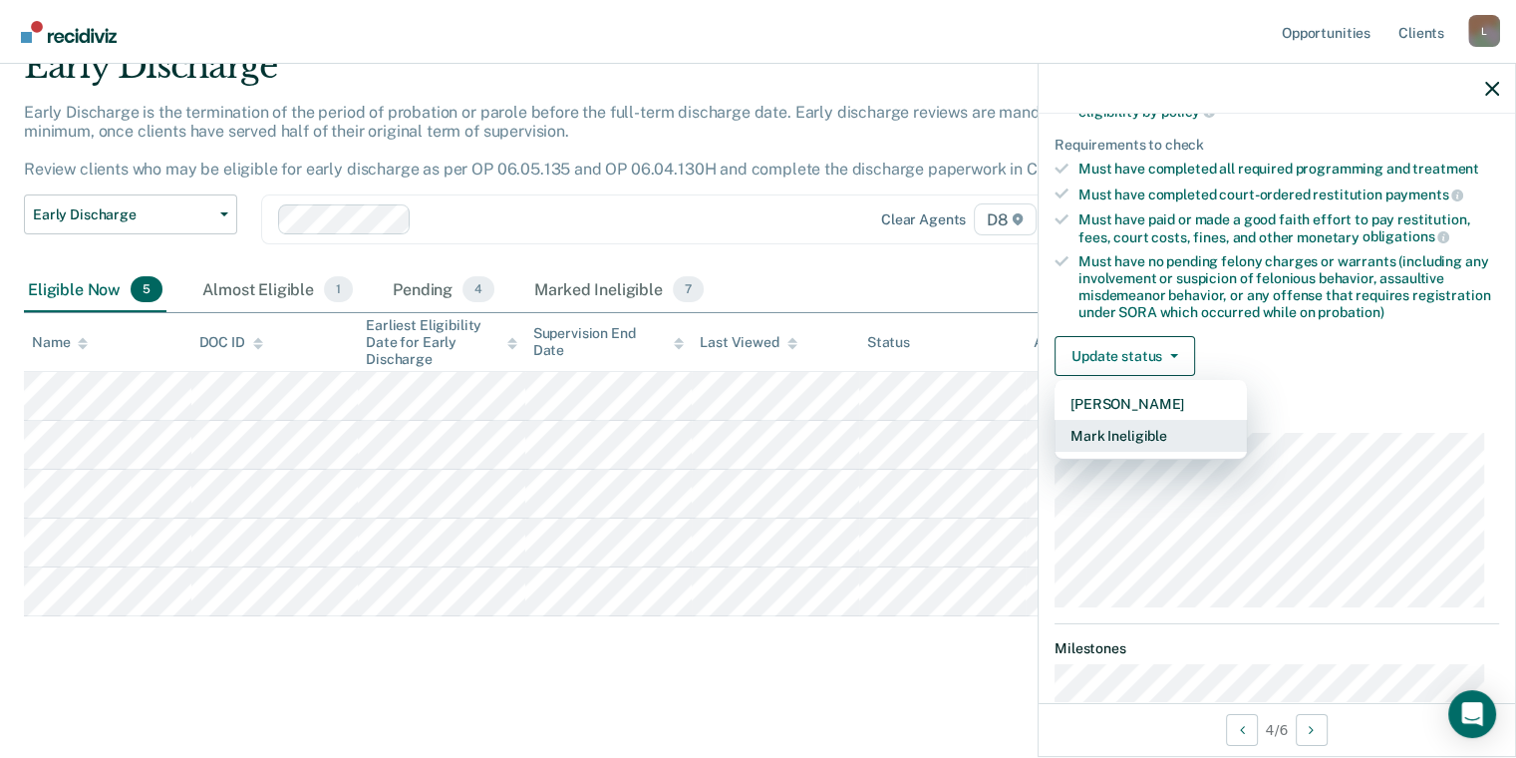
click at [1145, 427] on button "Mark Ineligible" at bounding box center [1151, 436] width 192 height 32
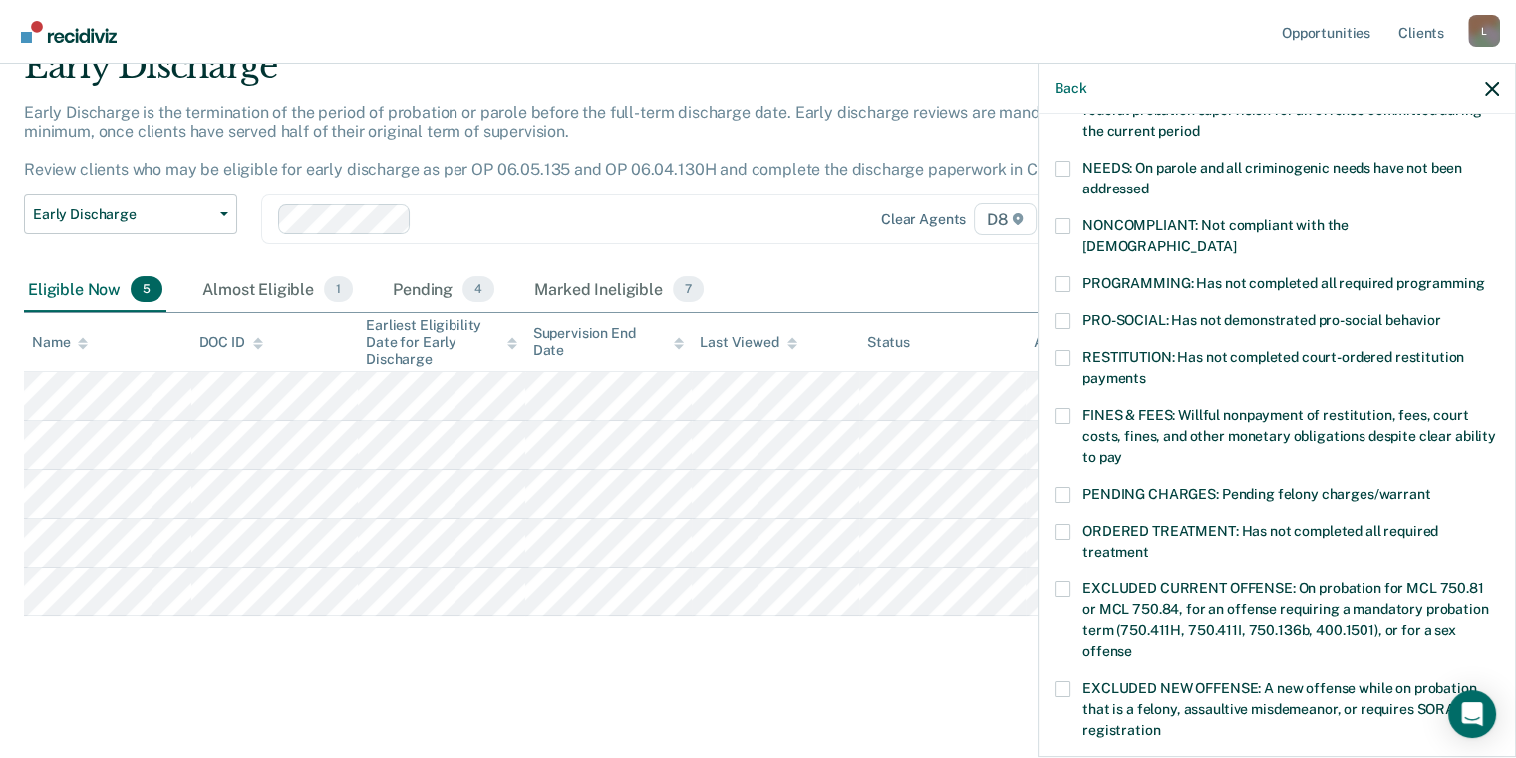
click at [1059, 276] on span at bounding box center [1063, 284] width 16 height 16
click at [1484, 276] on input "PROGRAMMING: Has not completed all required programming" at bounding box center [1484, 276] width 0 height 0
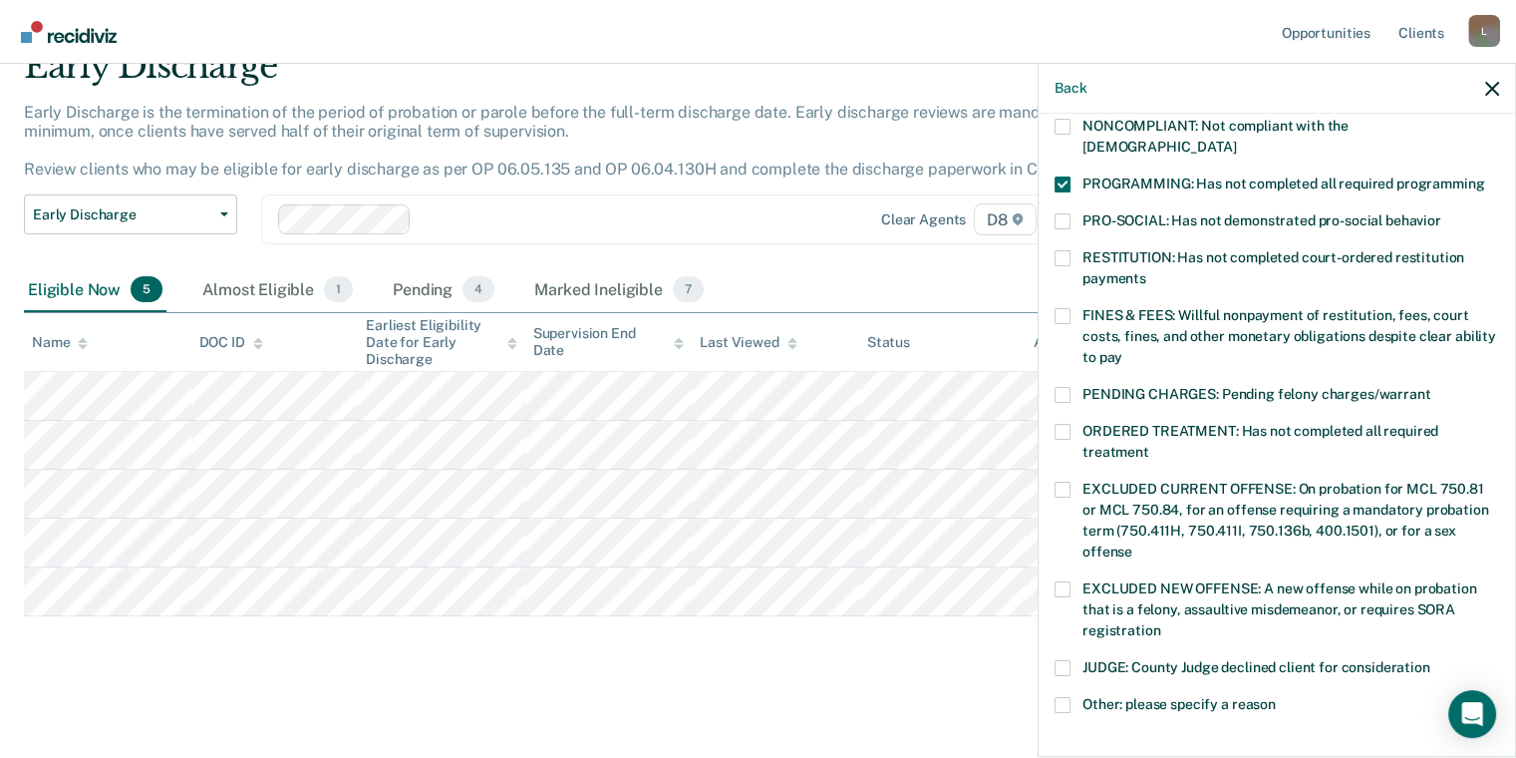
scroll to position [498, 0]
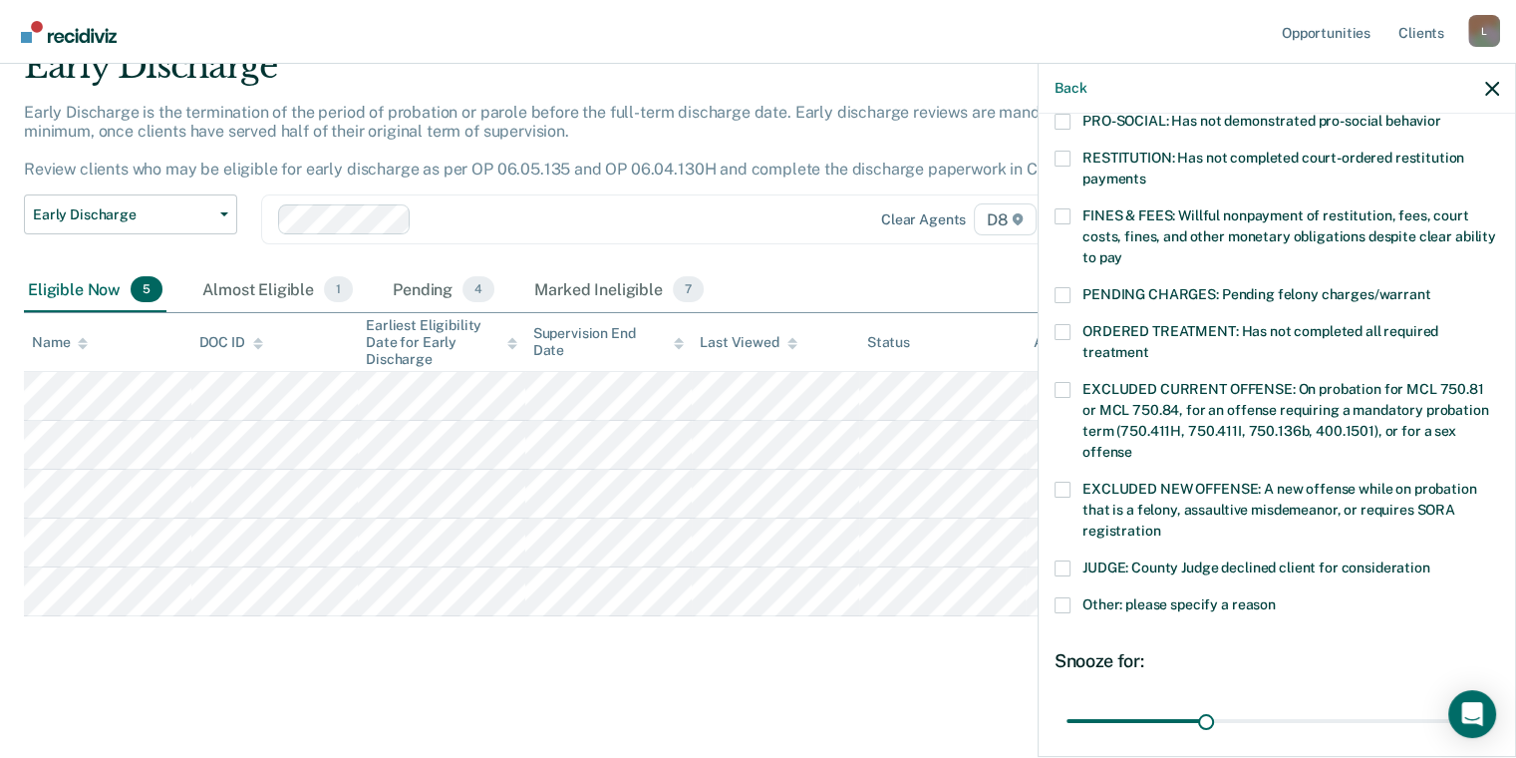
click at [1063, 324] on span at bounding box center [1063, 332] width 16 height 16
click at [1149, 345] on input "ORDERED TREATMENT: Has not completed all required treatment" at bounding box center [1149, 345] width 0 height 0
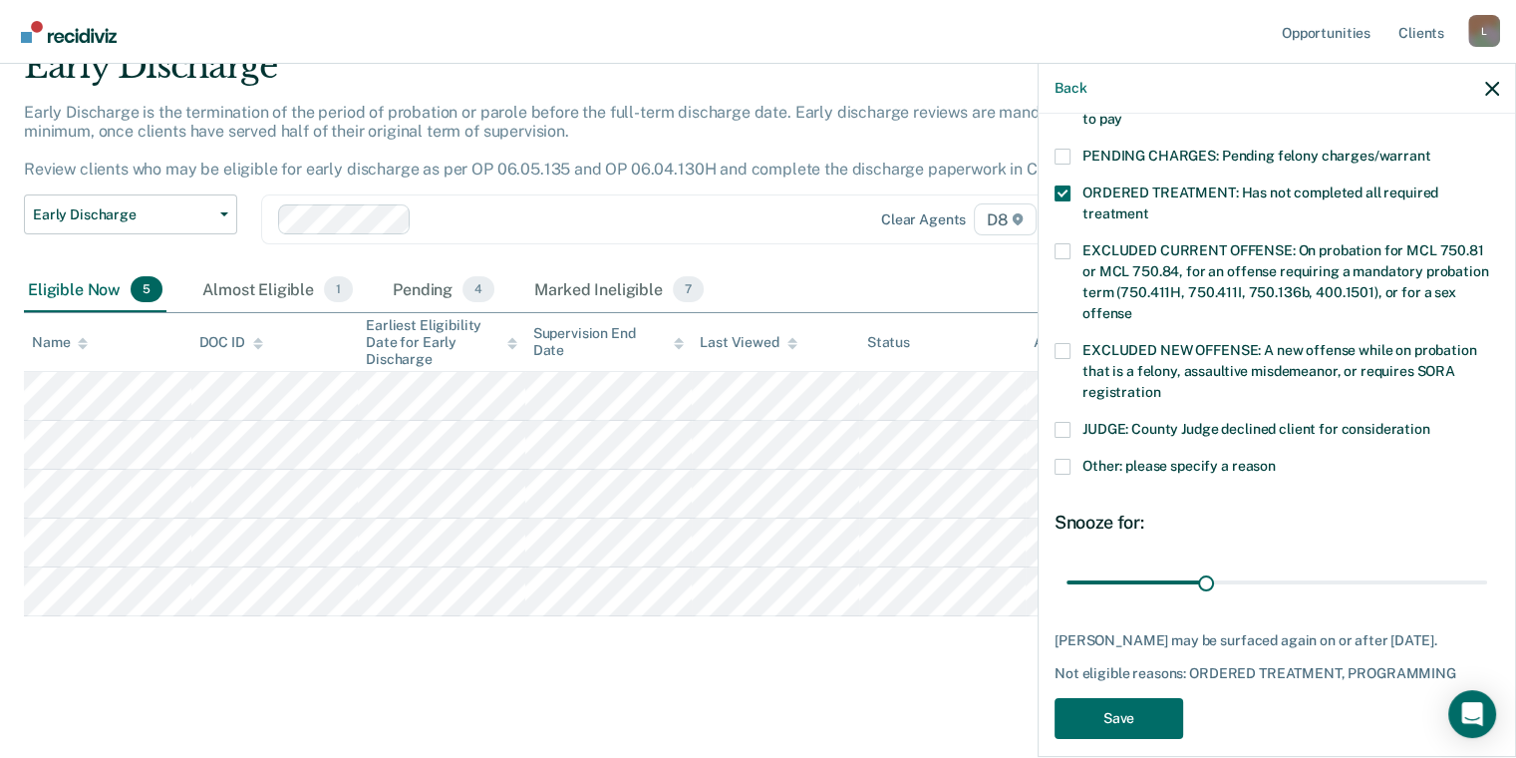
scroll to position [652, 0]
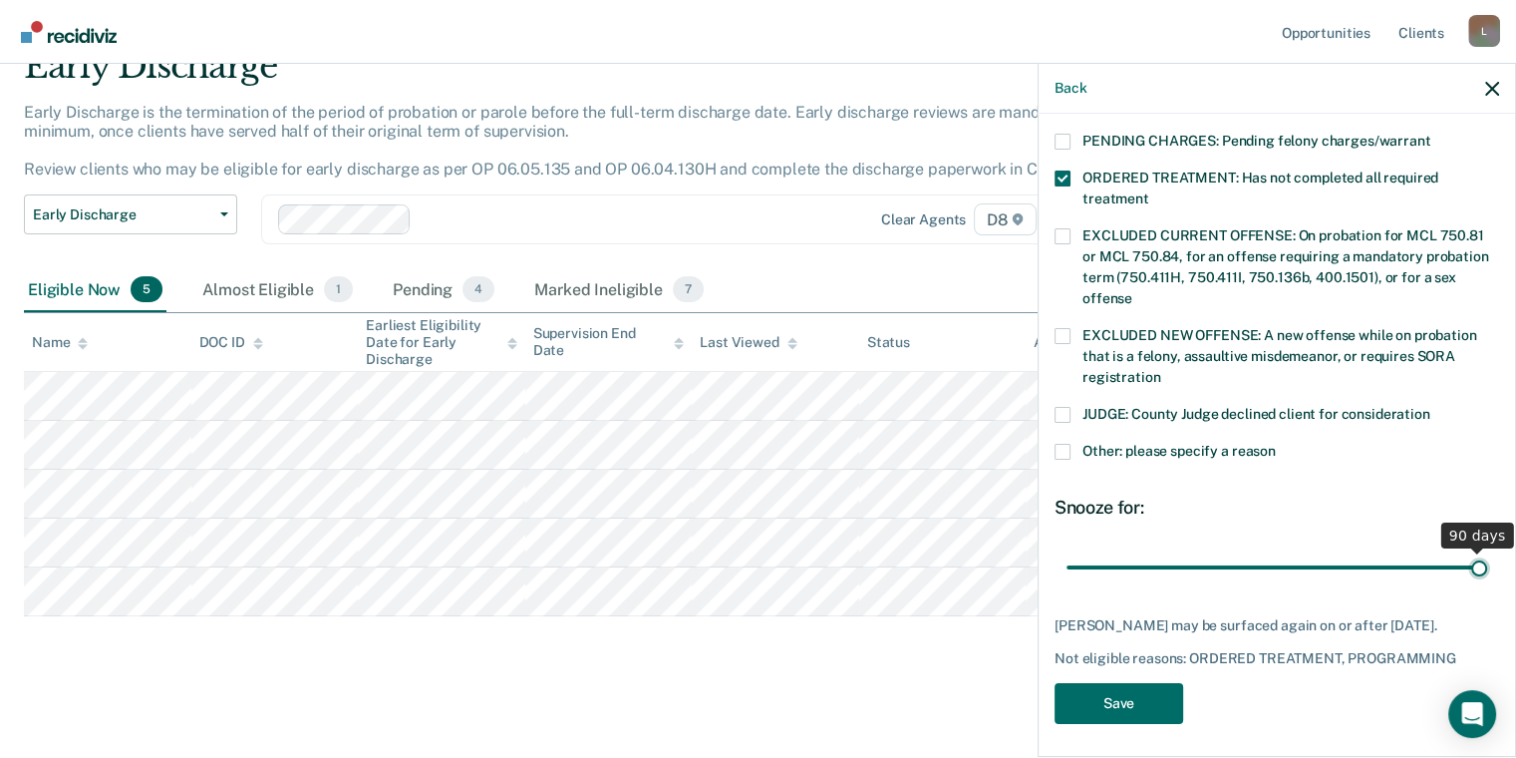
drag, startPoint x: 1200, startPoint y: 547, endPoint x: 1465, endPoint y: 545, distance: 265.1
type input "90"
click at [1465, 550] on input "range" at bounding box center [1276, 567] width 421 height 35
click at [1120, 687] on button "Save" at bounding box center [1119, 703] width 129 height 41
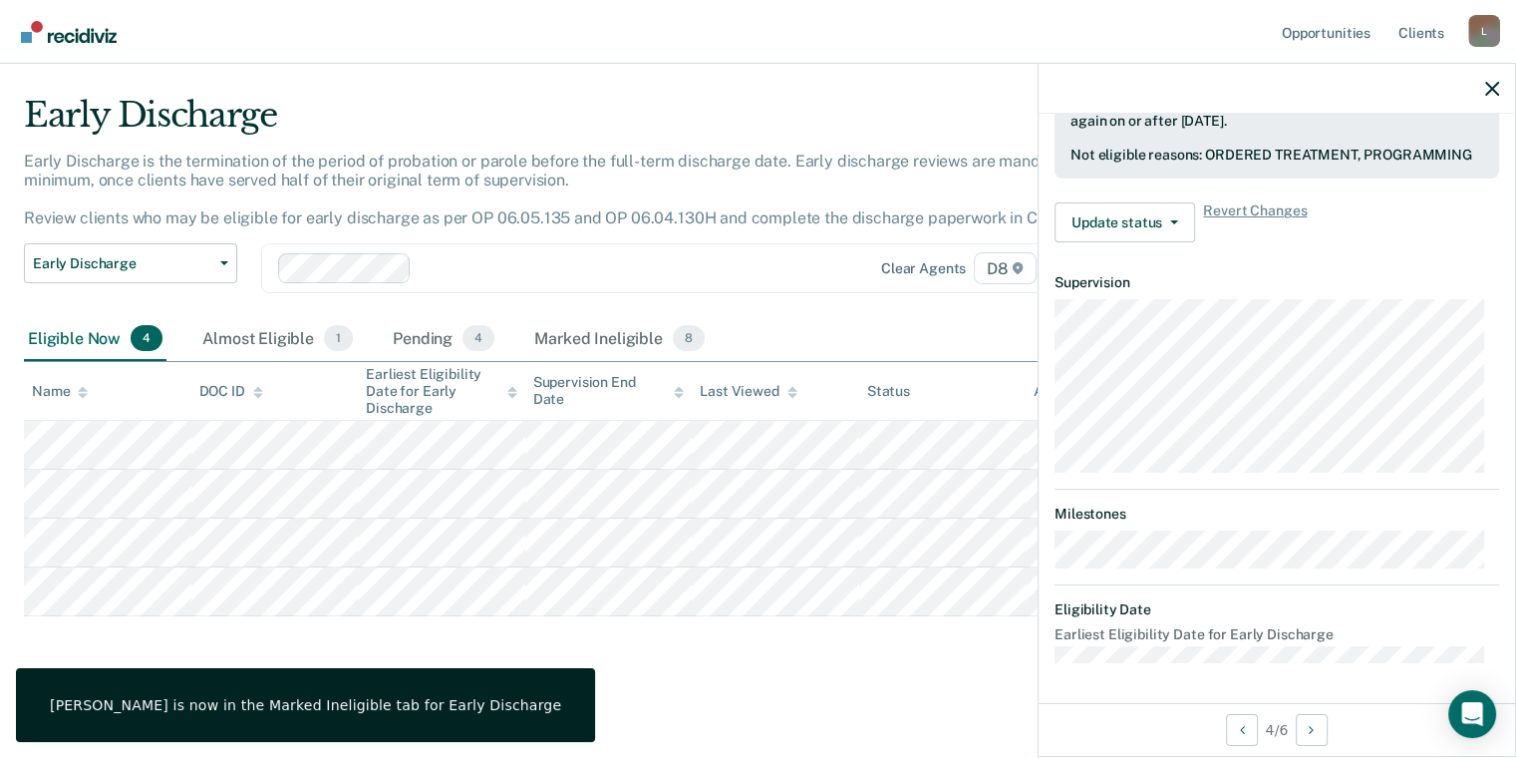
scroll to position [573, 0]
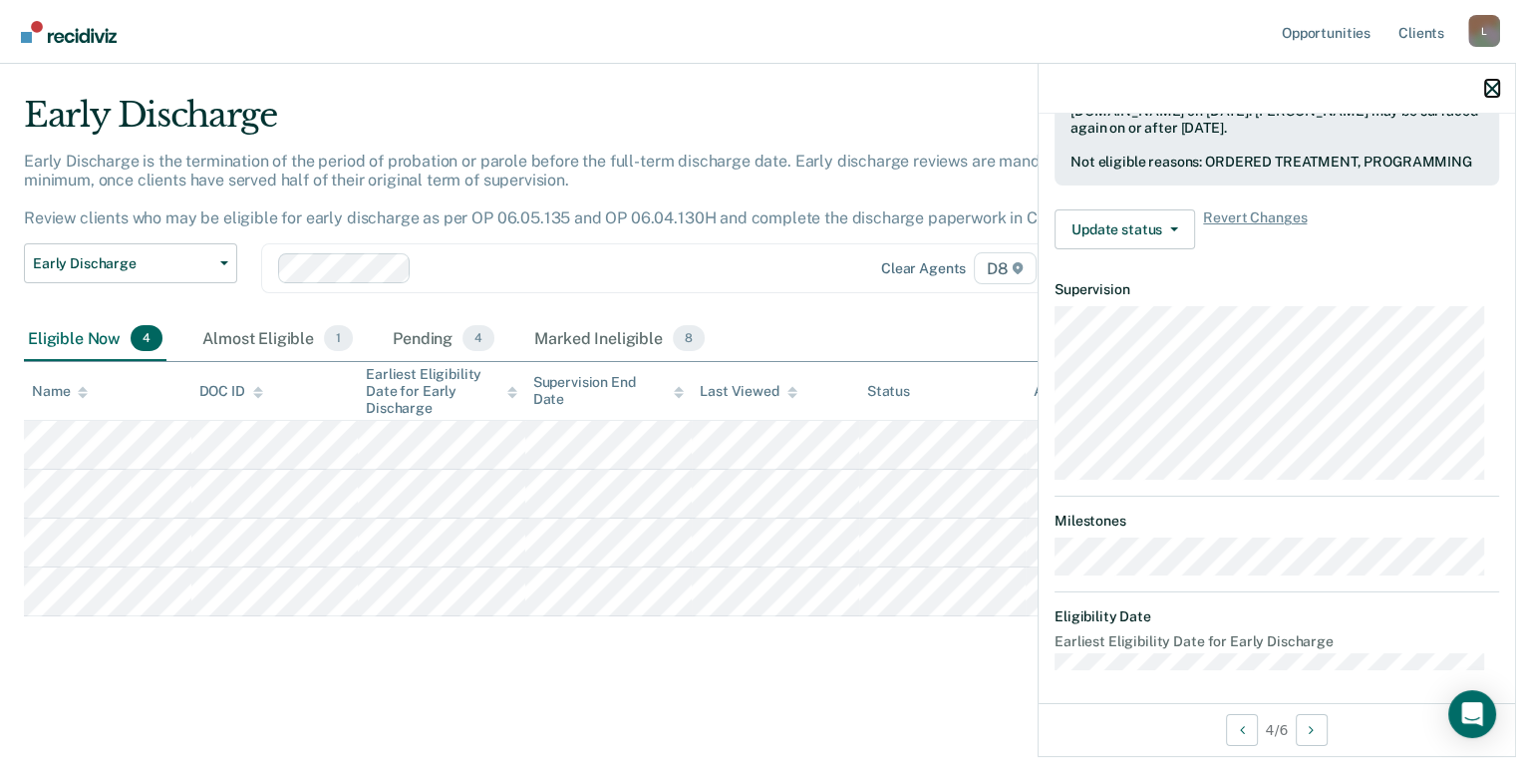
click at [1491, 92] on icon "button" at bounding box center [1492, 89] width 14 height 14
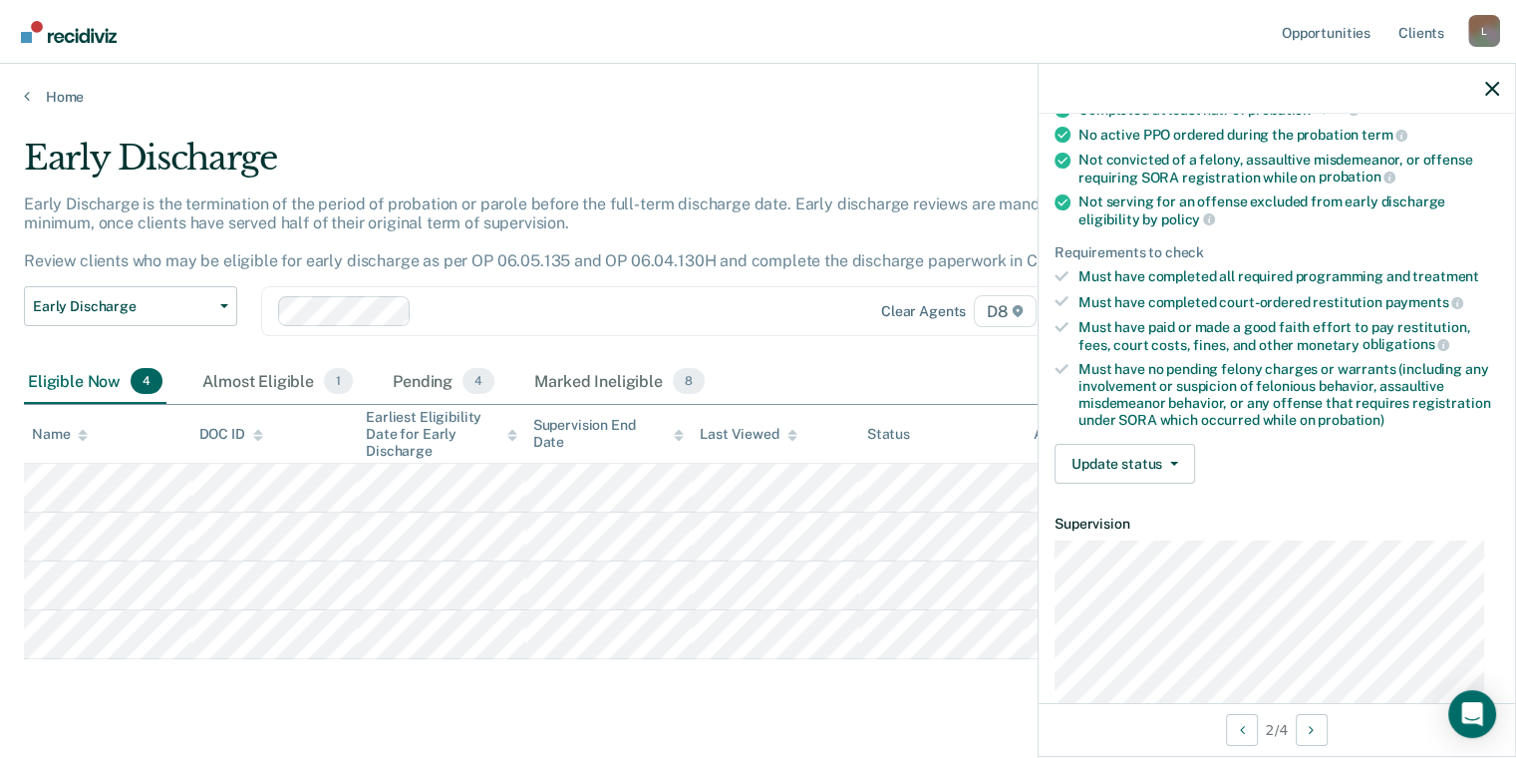
scroll to position [199, 0]
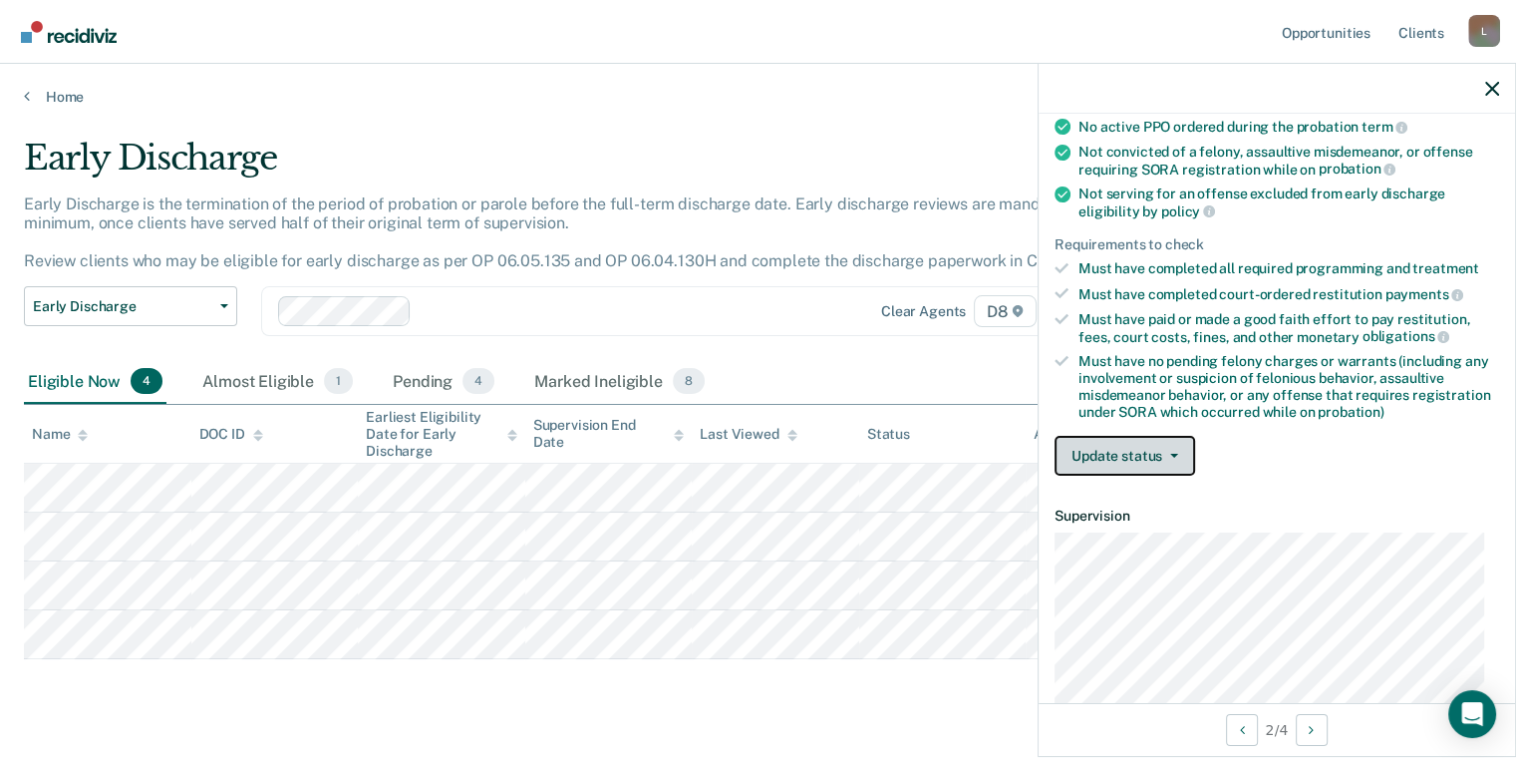
click at [1181, 439] on button "Update status" at bounding box center [1125, 456] width 141 height 40
click at [1212, 401] on div "Must have no pending felony charges or warrants (including any involvement or s…" at bounding box center [1288, 386] width 421 height 67
click at [1493, 95] on icon "button" at bounding box center [1492, 89] width 14 height 14
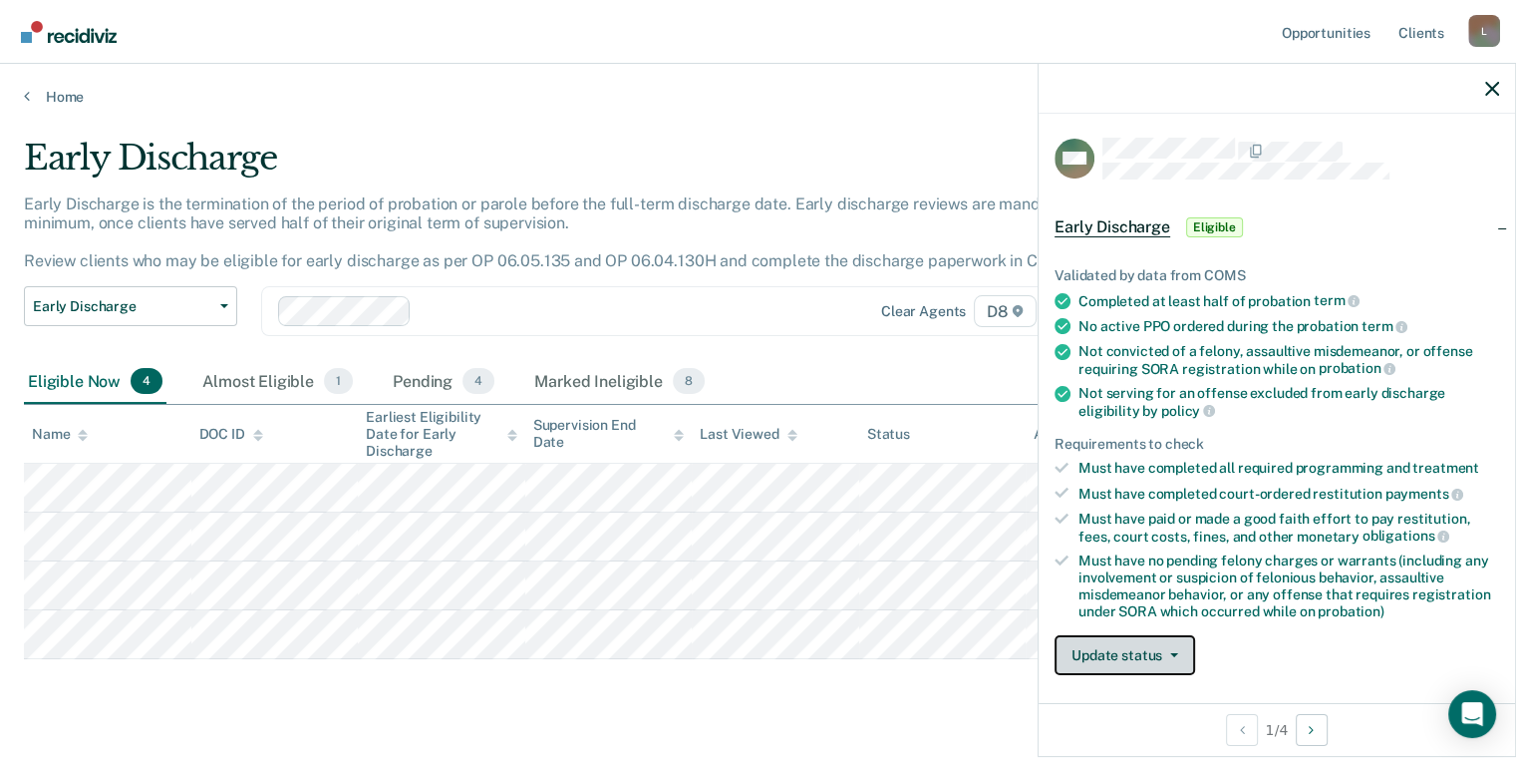
click at [1152, 649] on button "Update status" at bounding box center [1125, 655] width 141 height 40
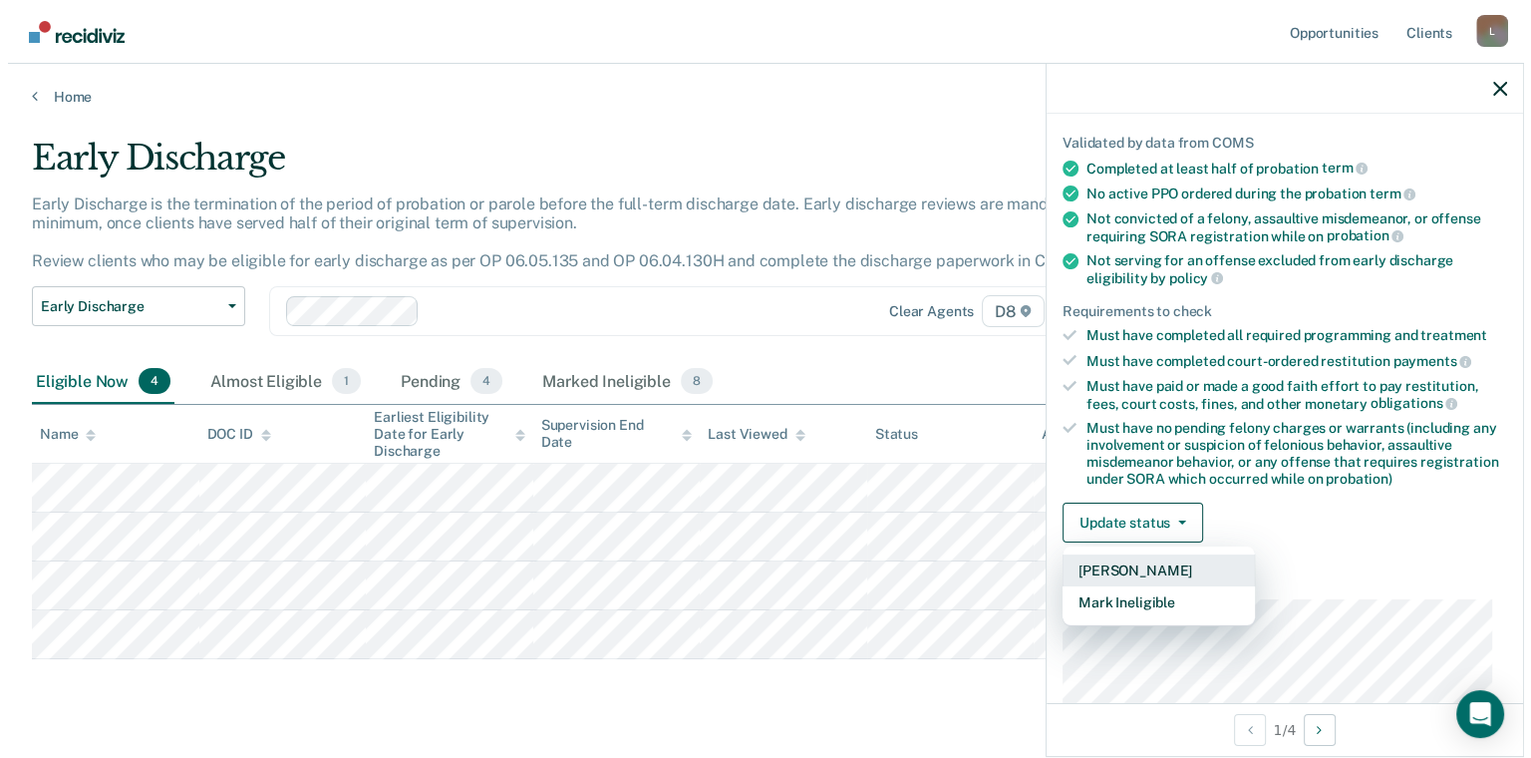
scroll to position [308, 0]
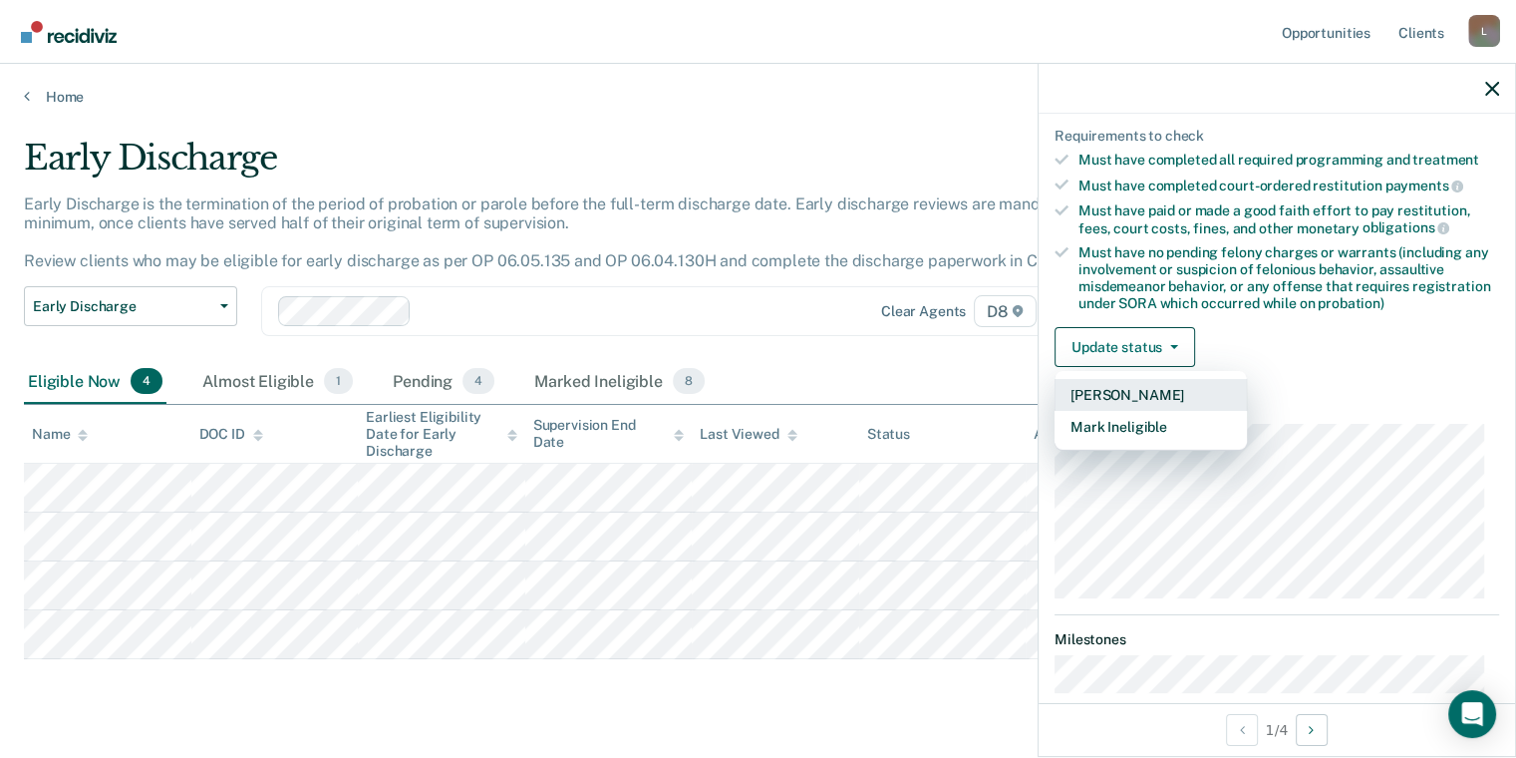
click at [1135, 380] on button "[PERSON_NAME]" at bounding box center [1151, 395] width 192 height 32
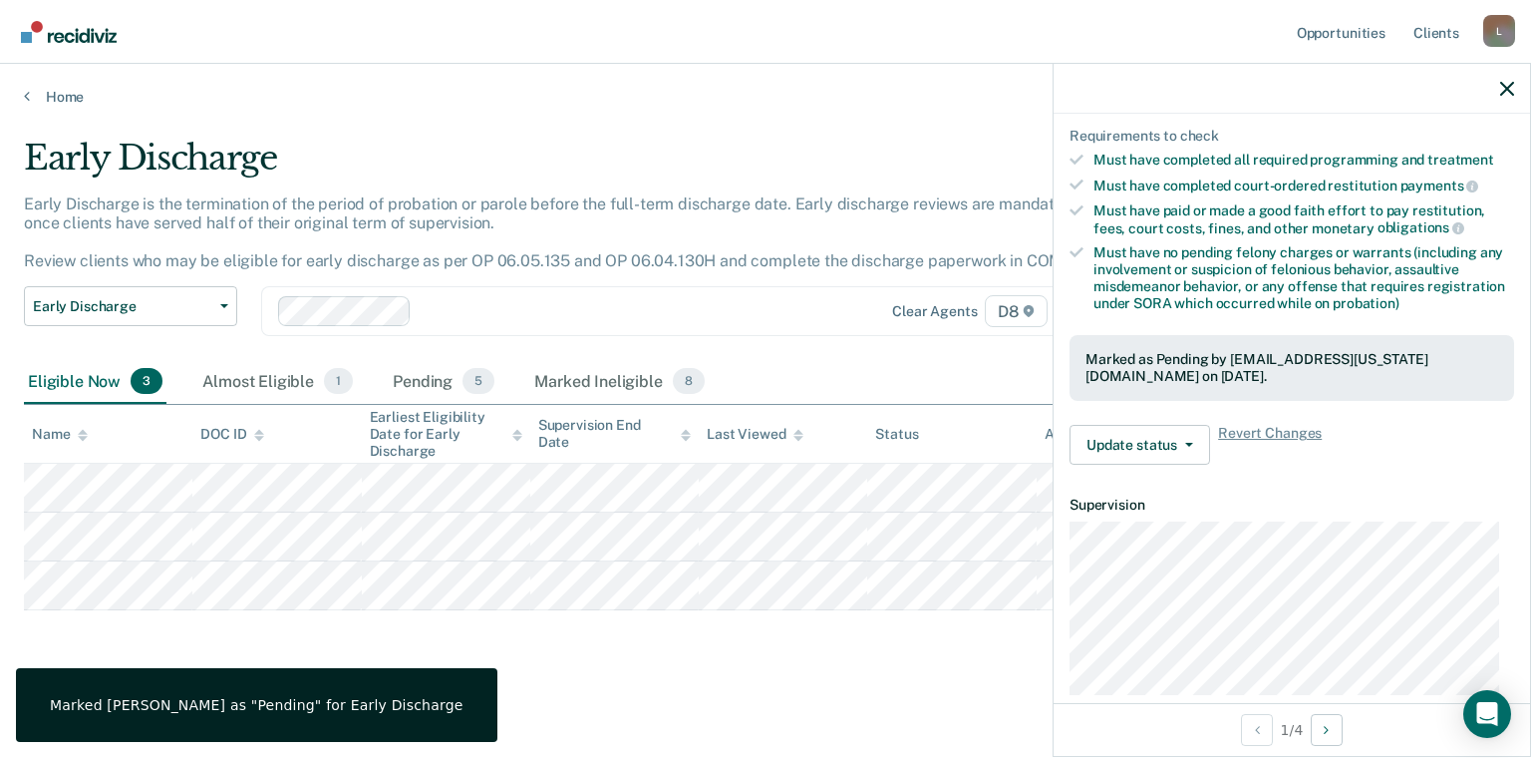
click at [495, 638] on div "Early Discharge Early Discharge is the termination of the period of probation o…" at bounding box center [765, 405] width 1483 height 534
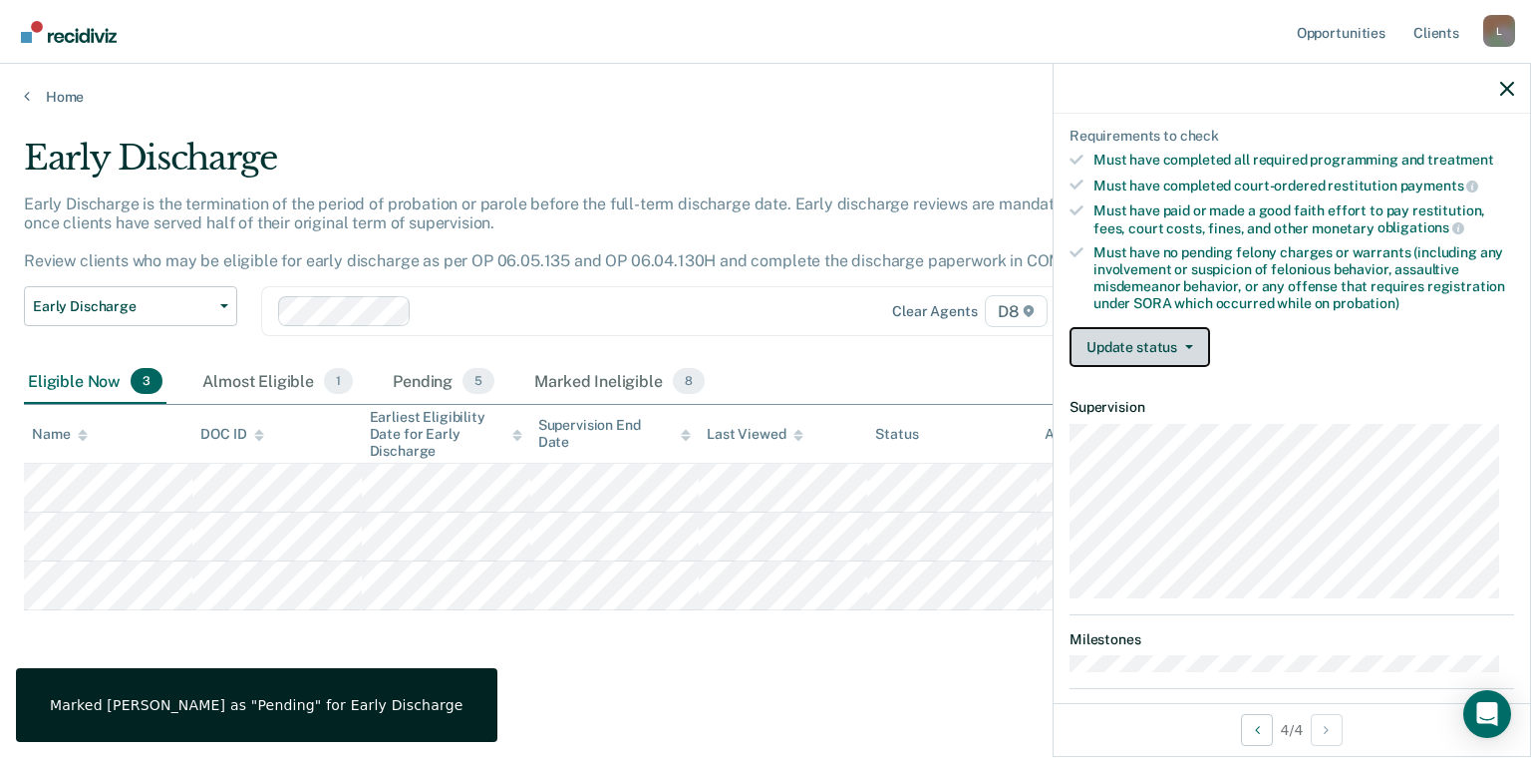
click at [1181, 345] on span "button" at bounding box center [1185, 347] width 16 height 4
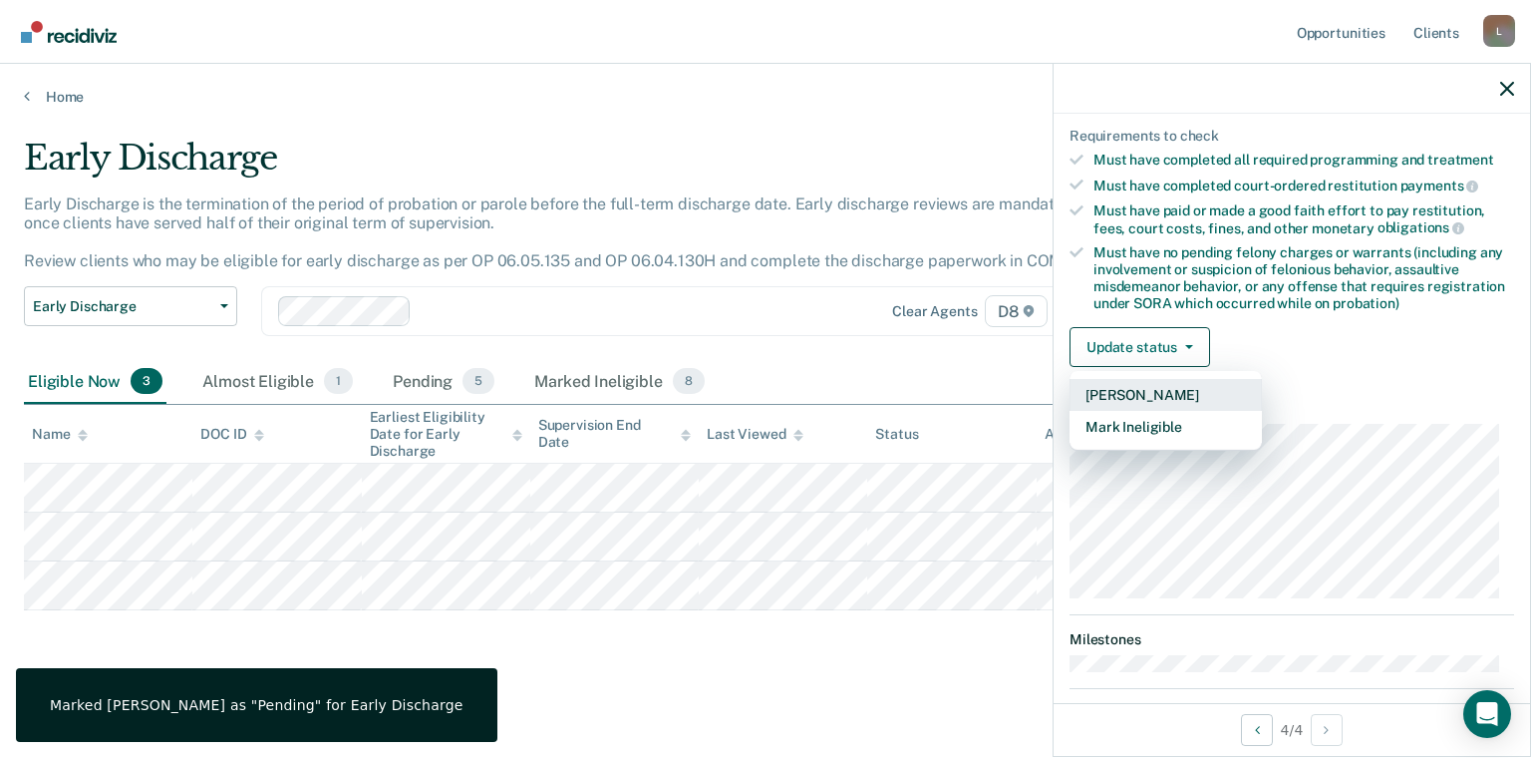
click at [1171, 379] on button "[PERSON_NAME]" at bounding box center [1165, 395] width 192 height 32
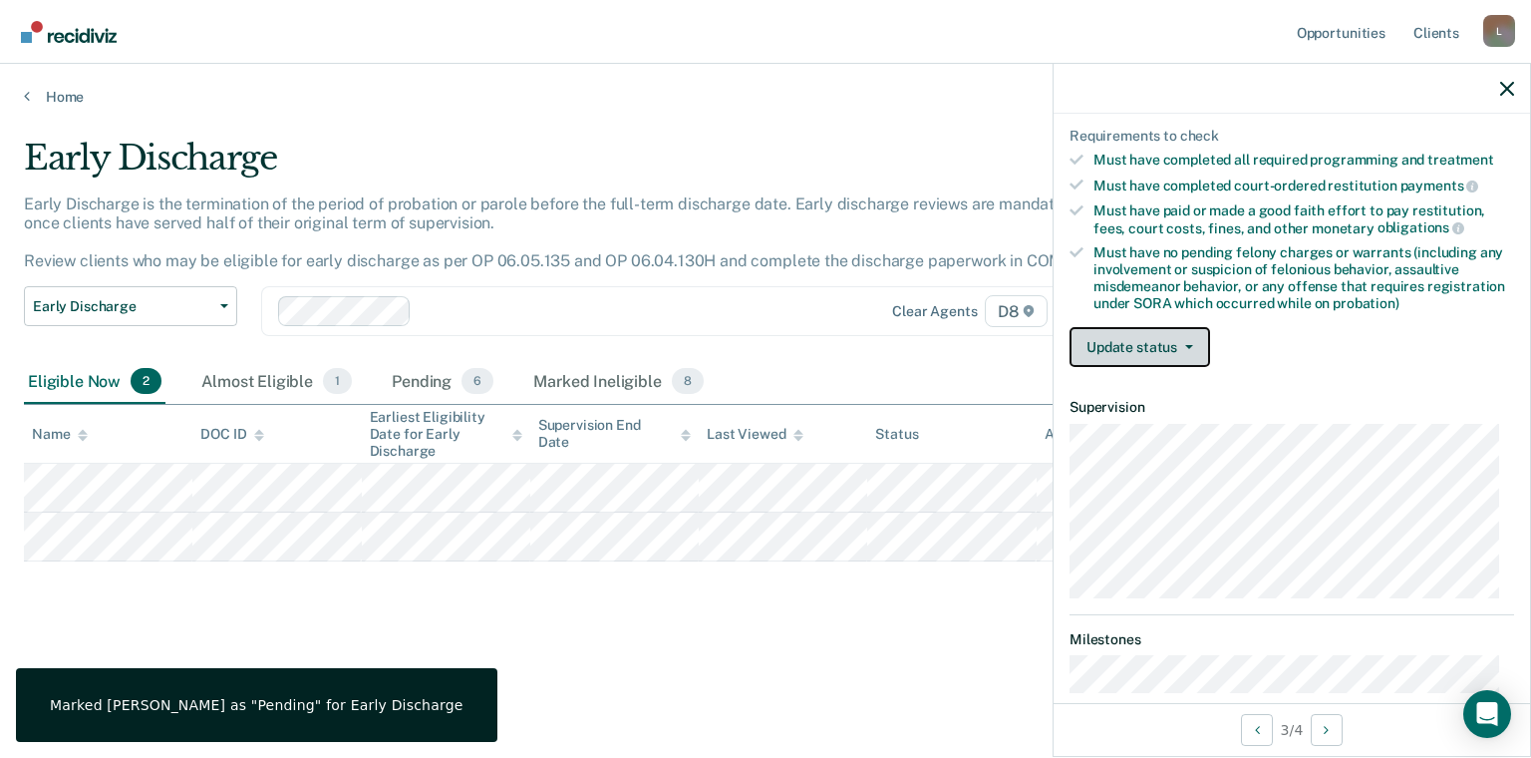
click at [1176, 327] on button "Update status" at bounding box center [1139, 347] width 141 height 40
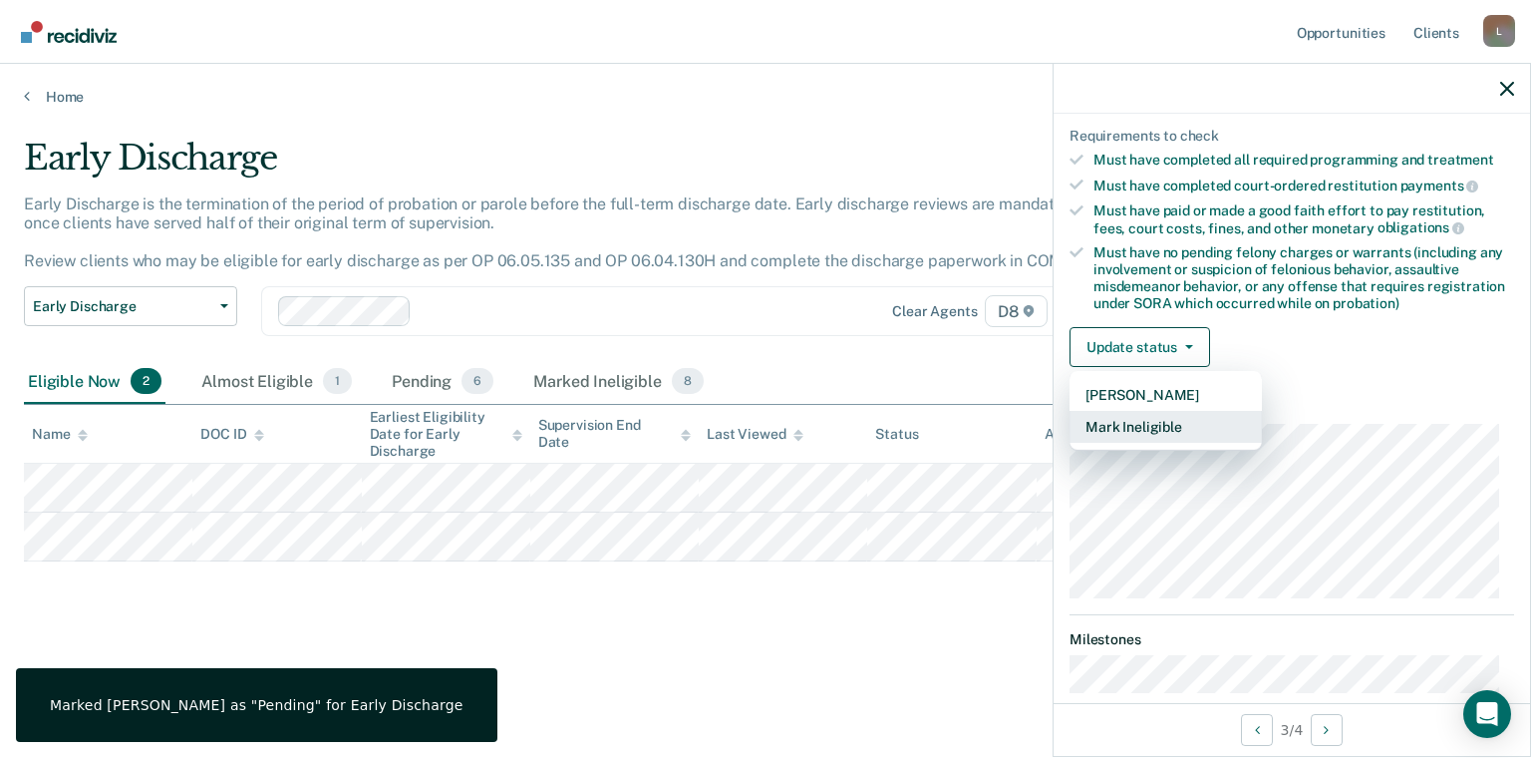
click at [1176, 413] on button "Mark Ineligible" at bounding box center [1165, 427] width 192 height 32
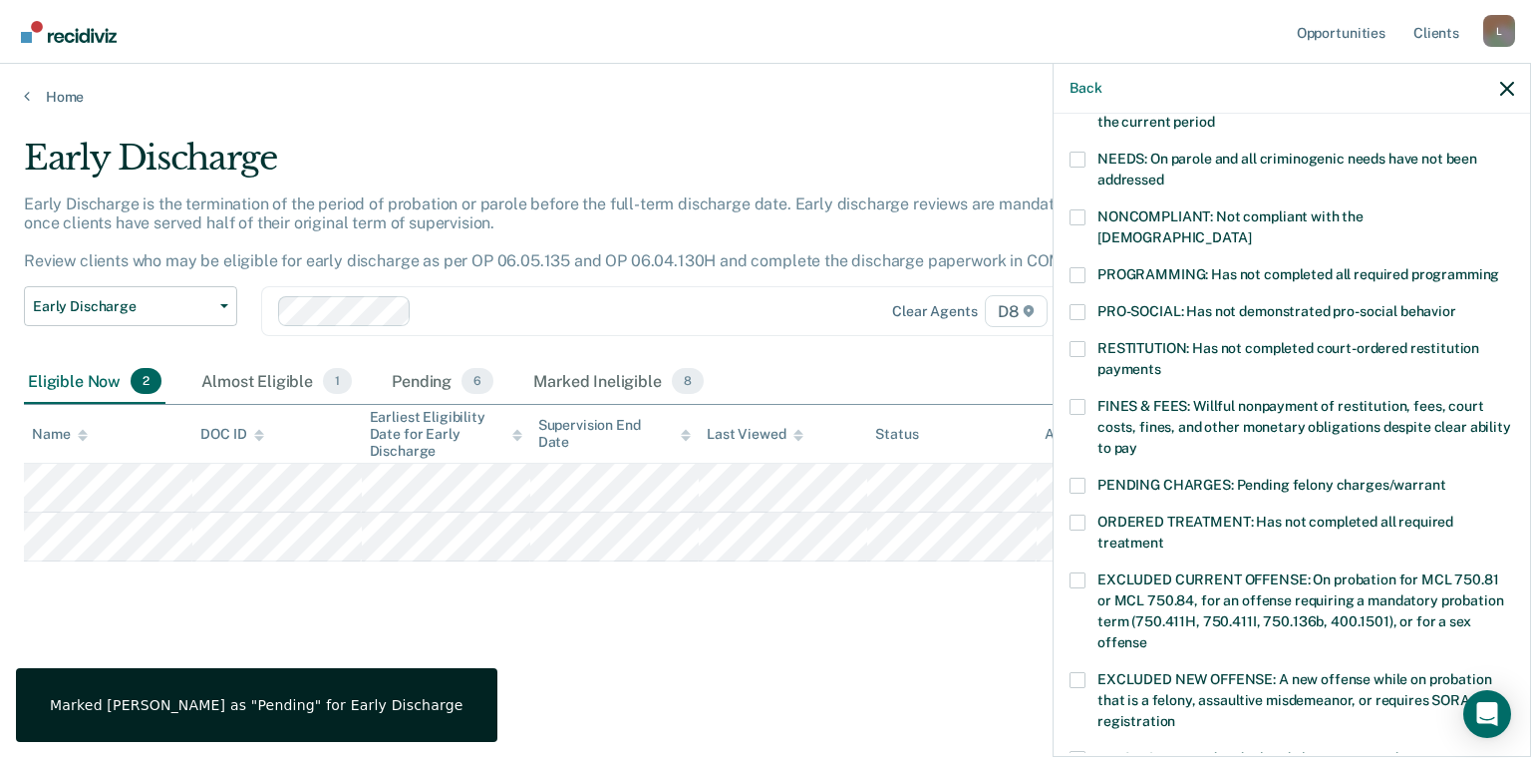
click at [1076, 267] on span at bounding box center [1077, 275] width 16 height 16
click at [1499, 267] on input "PROGRAMMING: Has not completed all required programming" at bounding box center [1499, 267] width 0 height 0
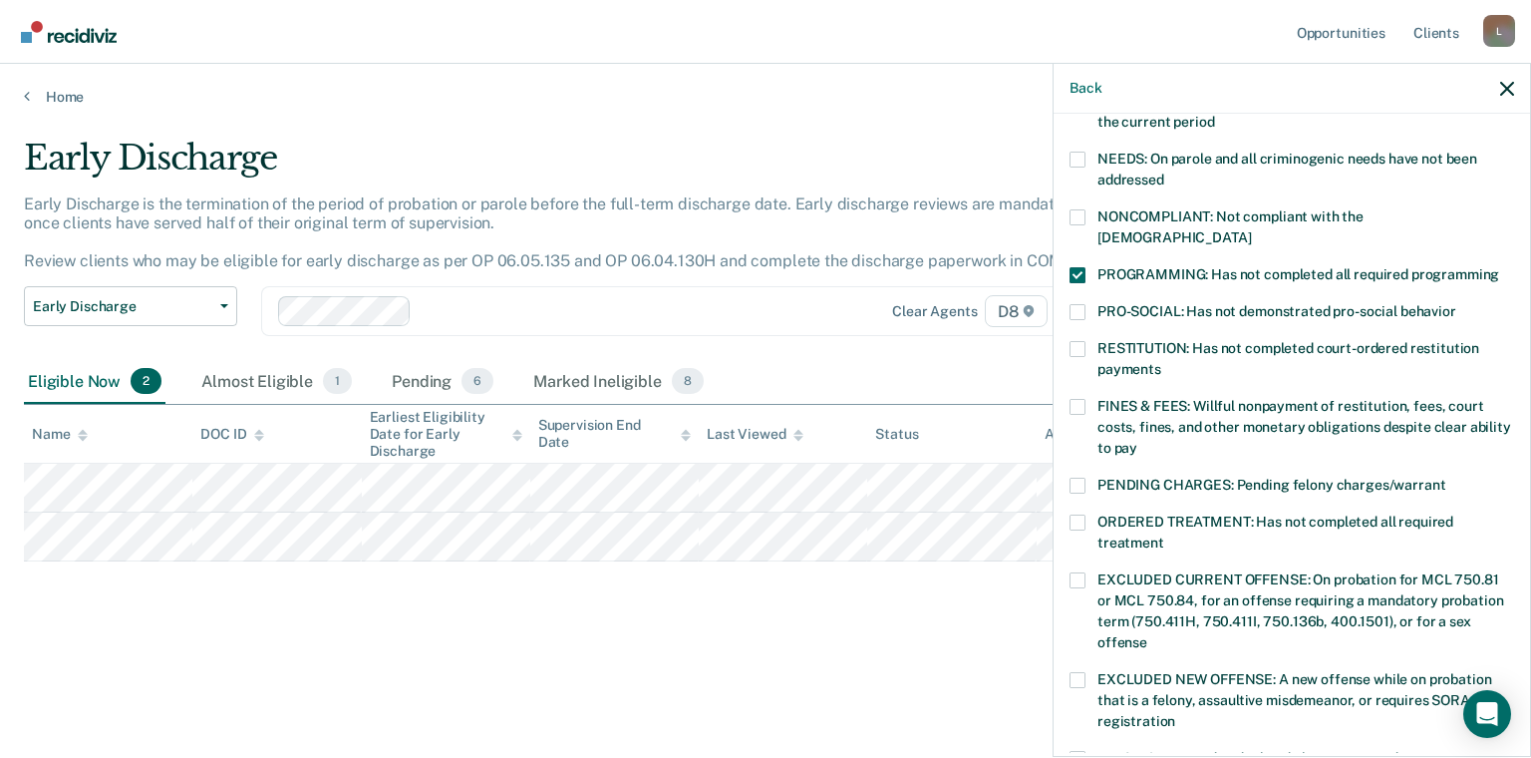
click at [1076, 514] on span at bounding box center [1077, 522] width 16 height 16
click at [1164, 535] on input "ORDERED TREATMENT: Has not completed all required treatment" at bounding box center [1164, 535] width 0 height 0
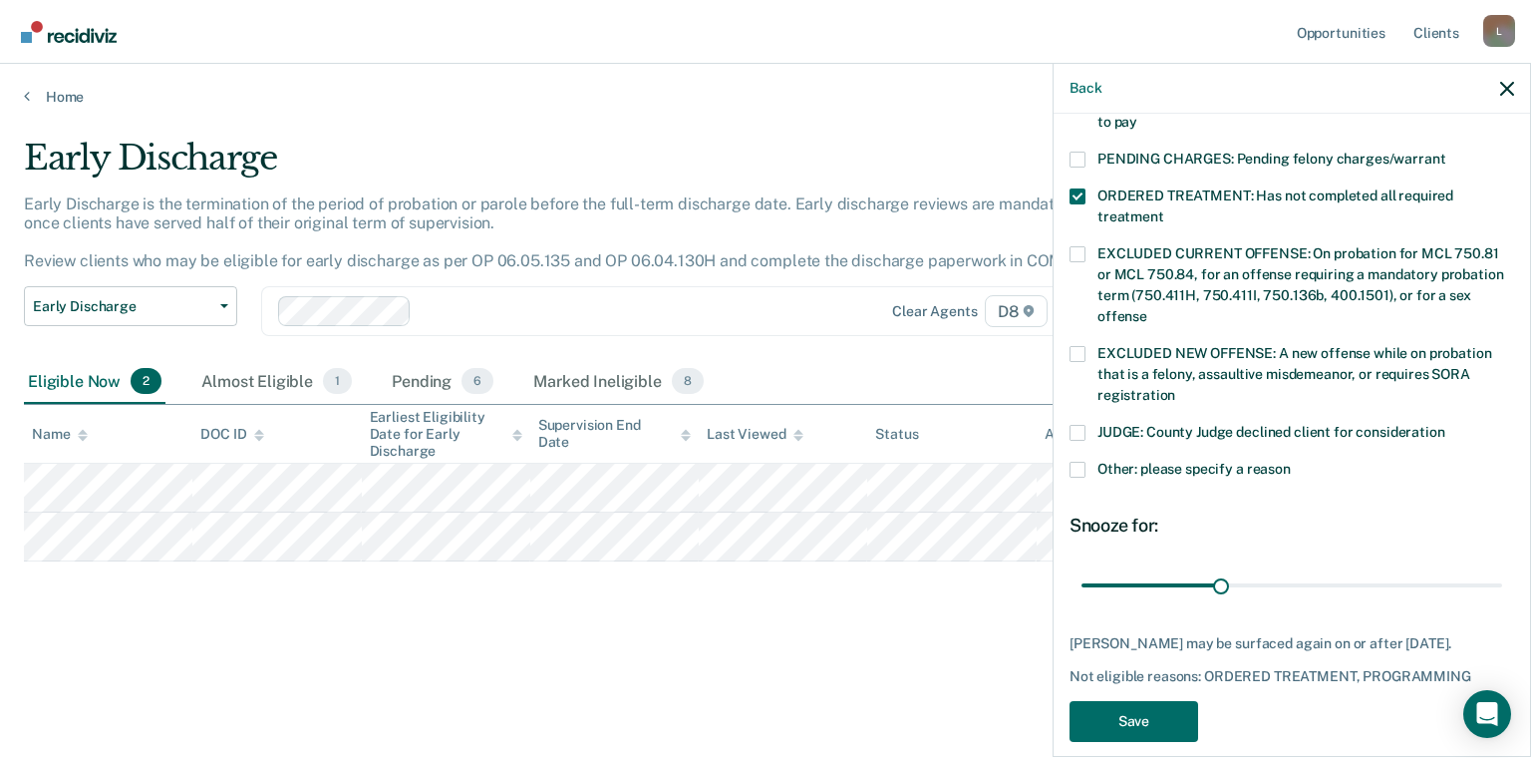
scroll to position [635, 0]
drag, startPoint x: 1221, startPoint y: 562, endPoint x: 1493, endPoint y: 553, distance: 272.3
type input "90"
click at [1493, 567] on input "range" at bounding box center [1291, 584] width 421 height 35
click at [1141, 728] on button "Save" at bounding box center [1133, 720] width 129 height 41
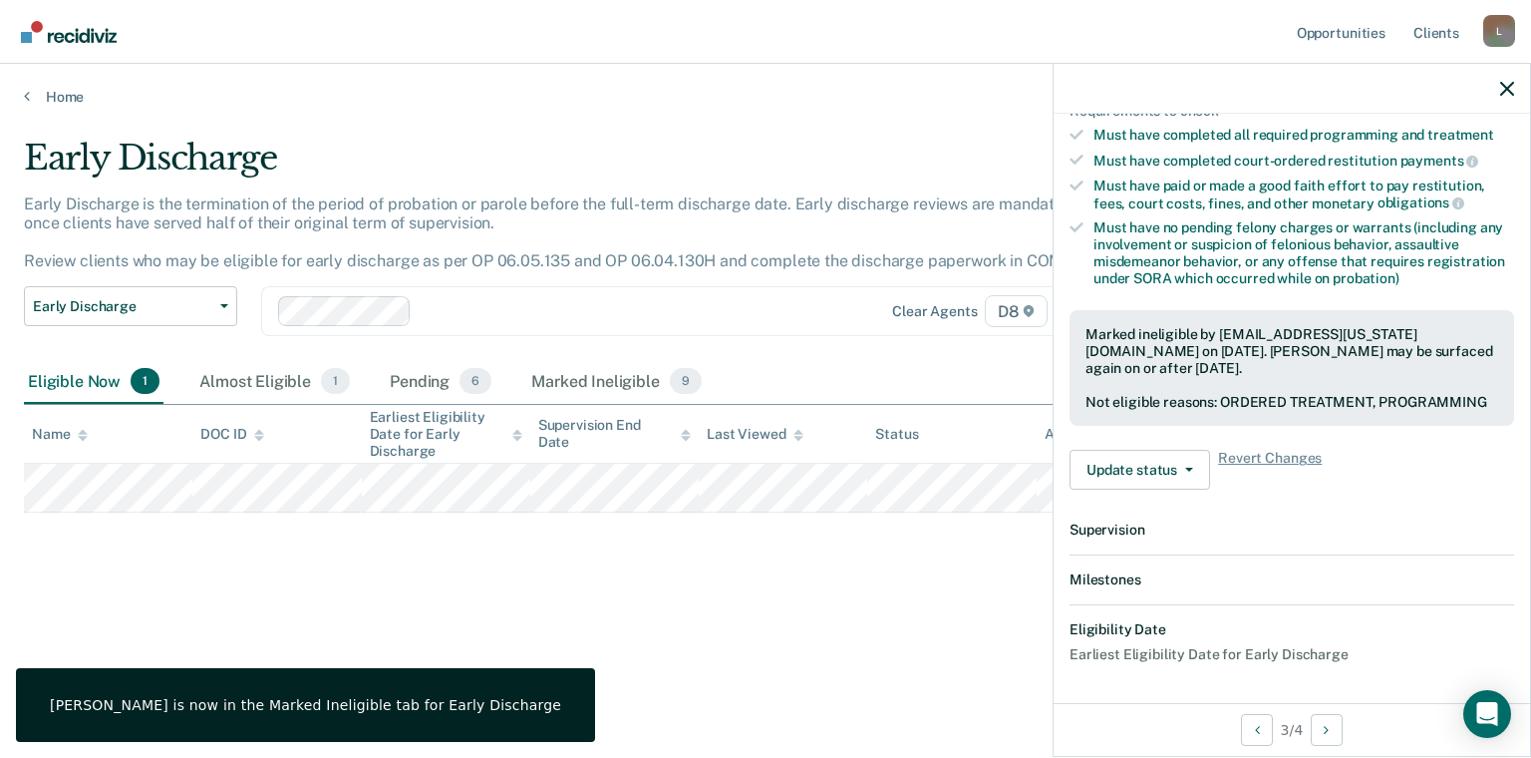
scroll to position [573, 0]
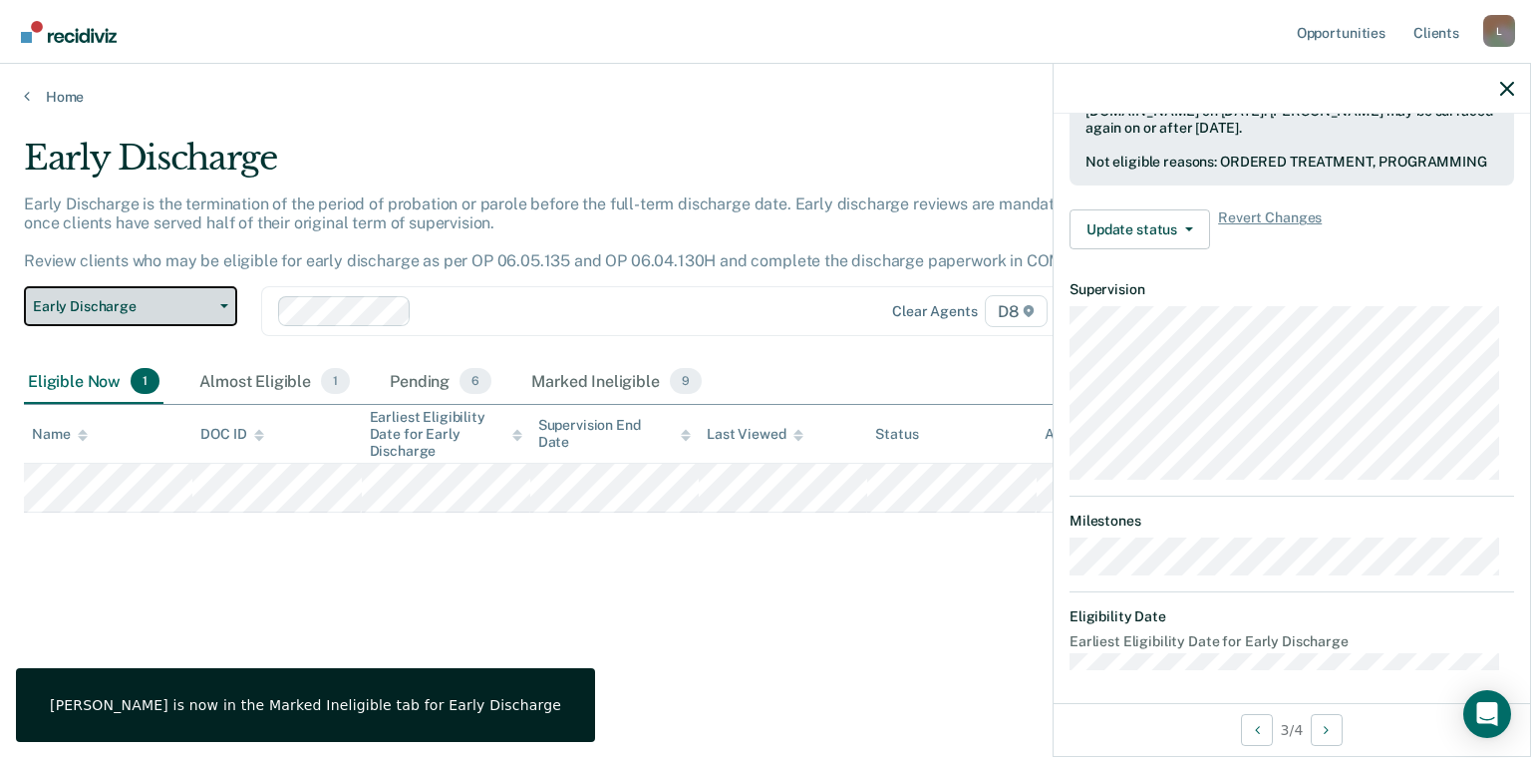
click at [144, 307] on span "Early Discharge" at bounding box center [122, 306] width 179 height 17
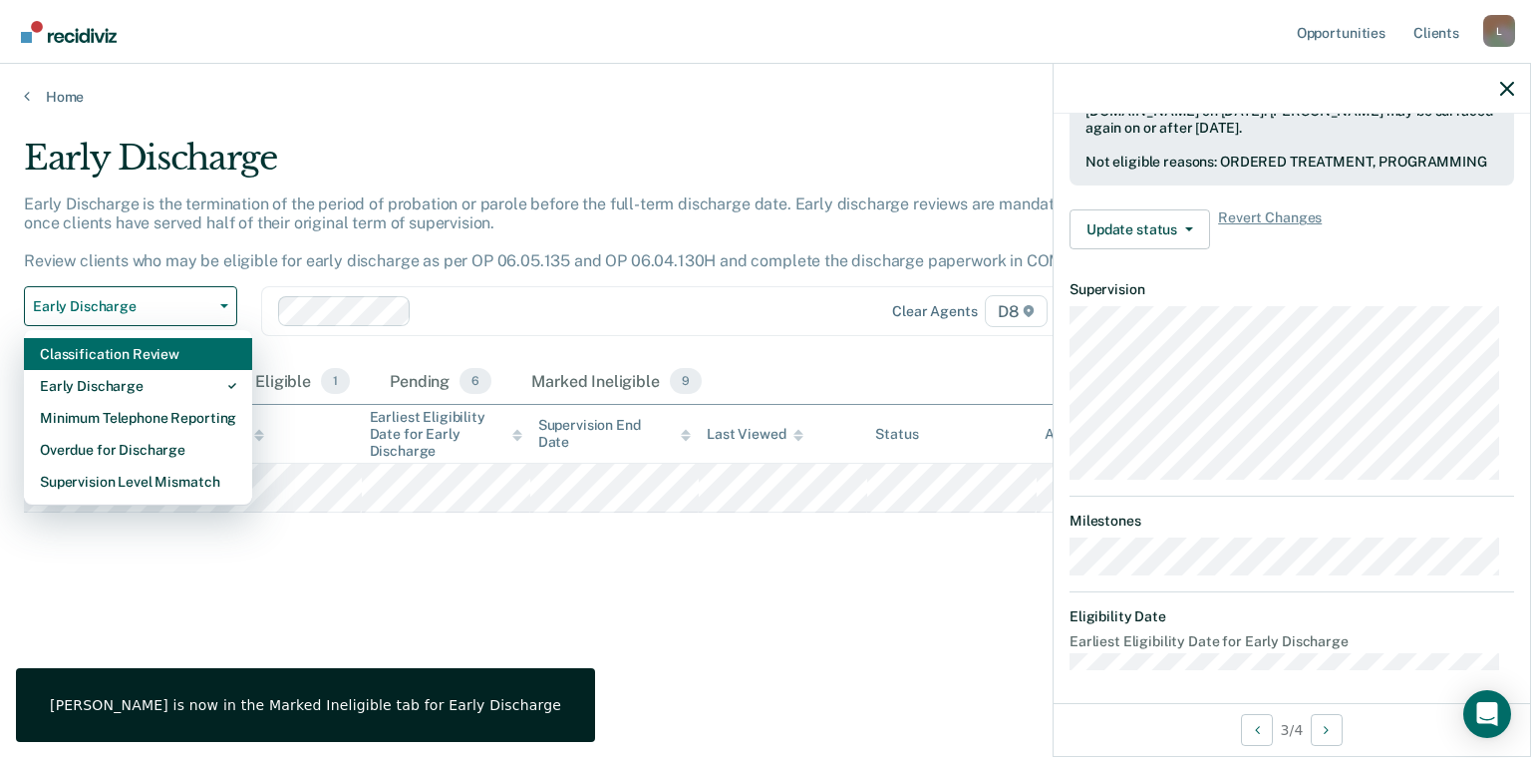
click at [124, 352] on div "Classification Review" at bounding box center [138, 354] width 196 height 32
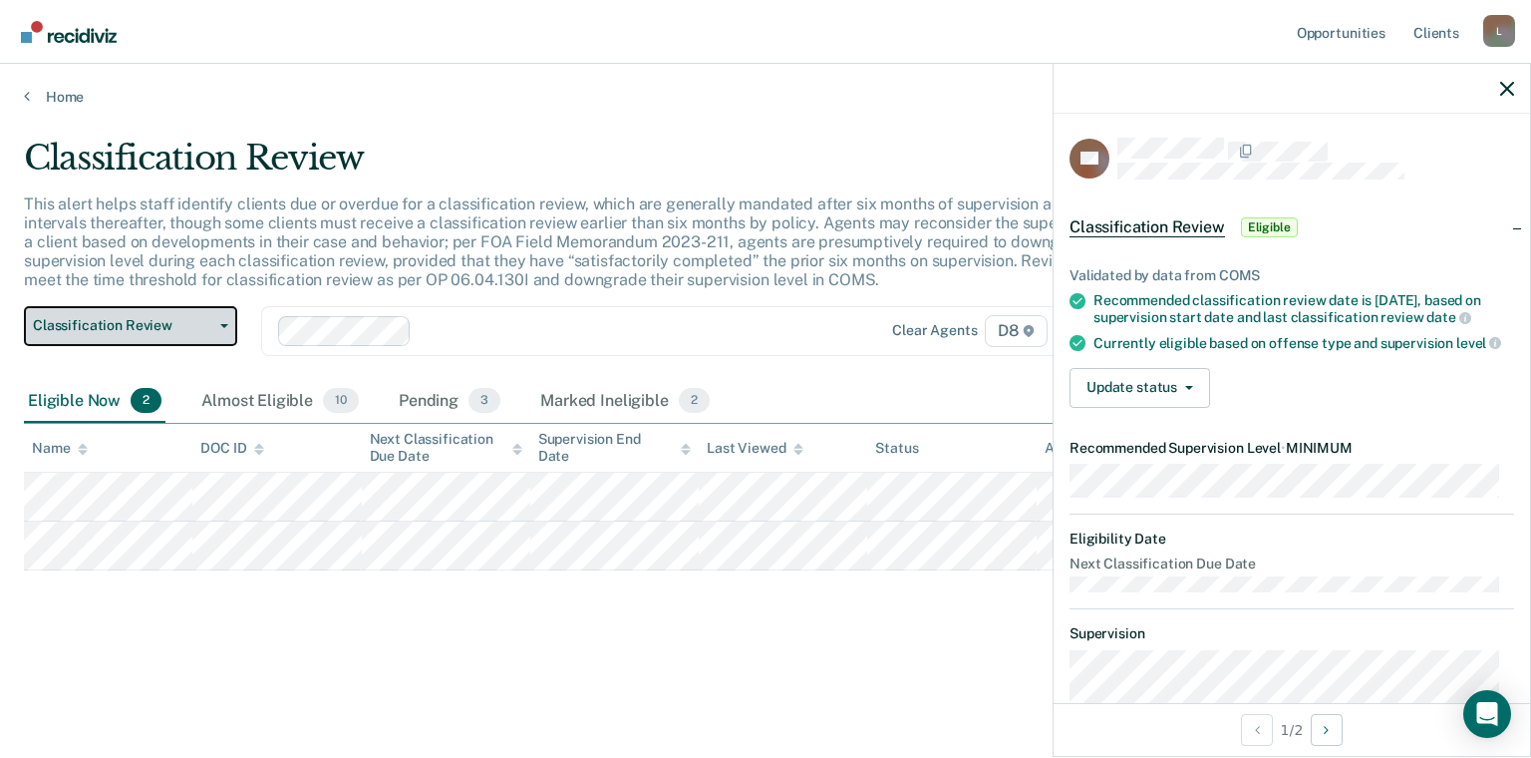
click at [150, 329] on span "Classification Review" at bounding box center [122, 325] width 179 height 17
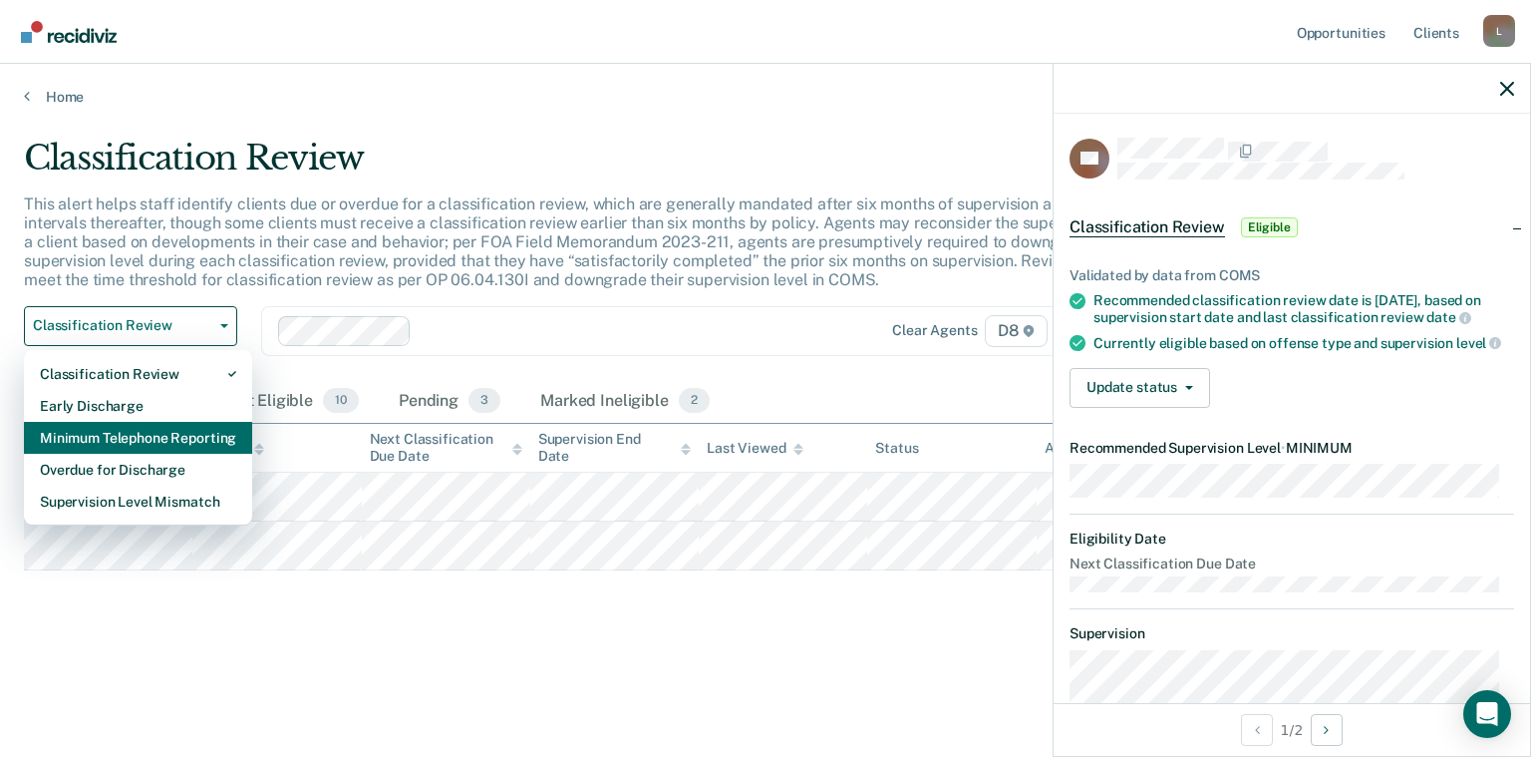
click at [146, 445] on div "Minimum Telephone Reporting" at bounding box center [138, 438] width 196 height 32
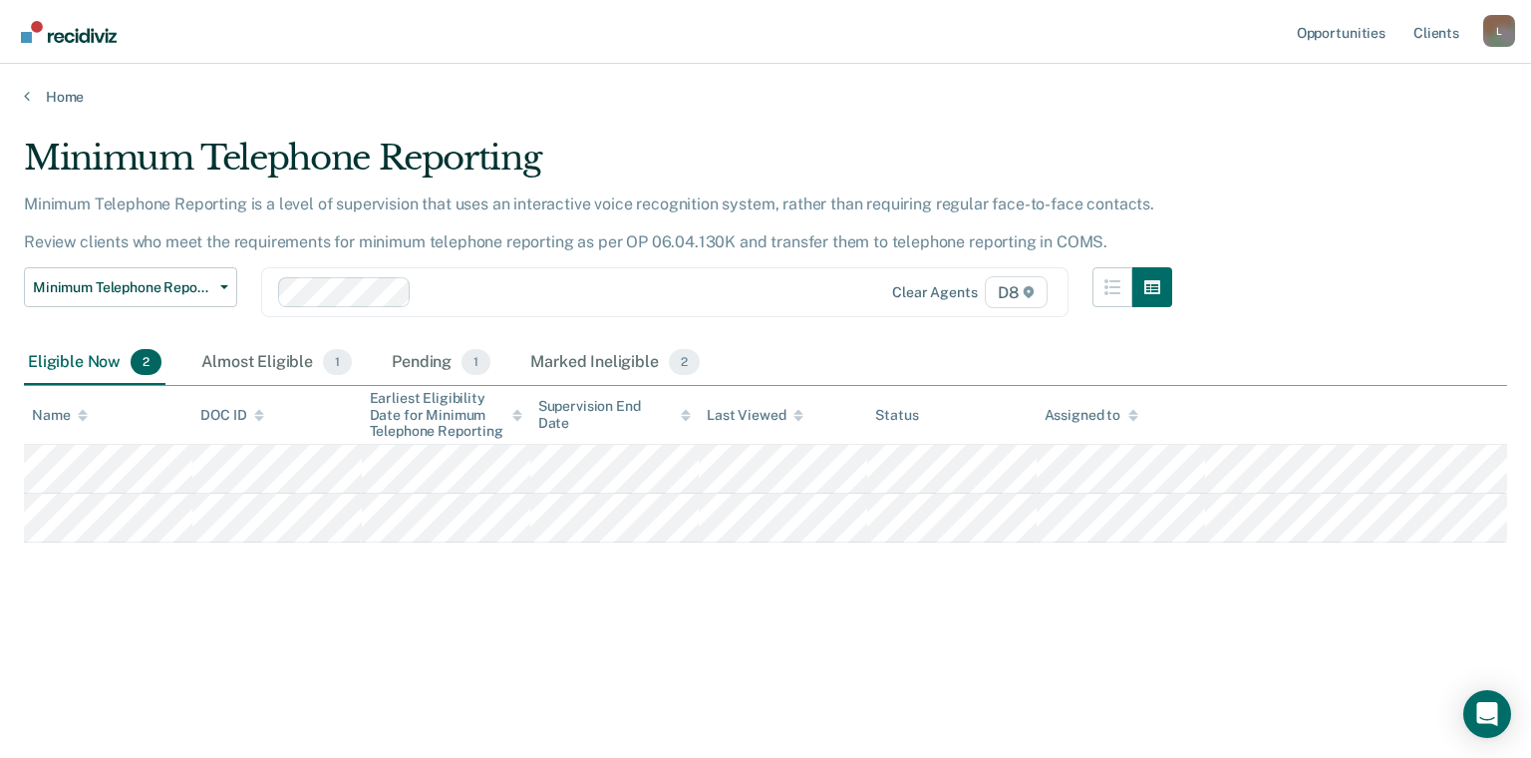
click at [139, 632] on div "Minimum Telephone Reporting Minimum Telephone Reporting is a level of supervisi…" at bounding box center [765, 405] width 1483 height 534
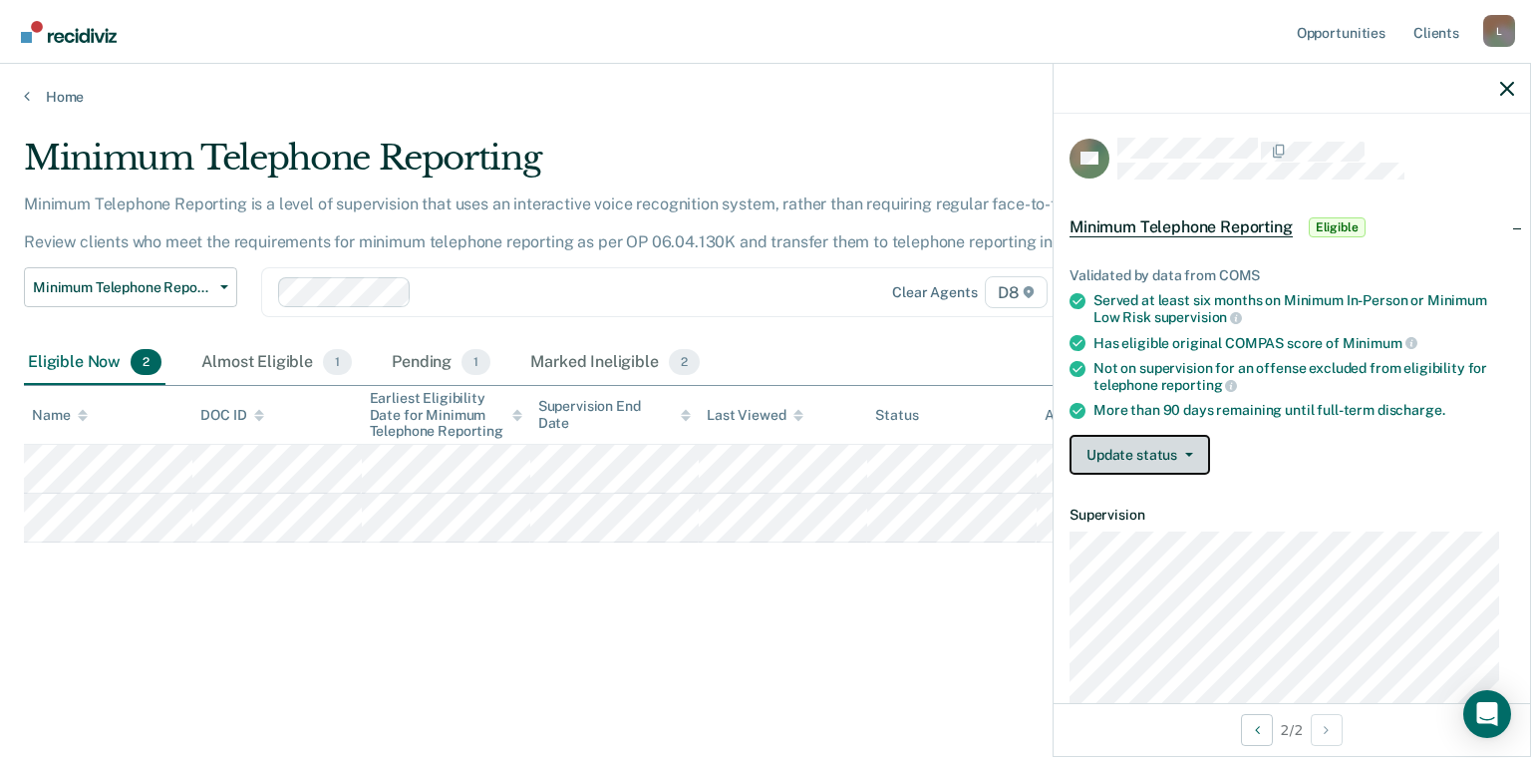
click at [1152, 451] on button "Update status" at bounding box center [1139, 455] width 141 height 40
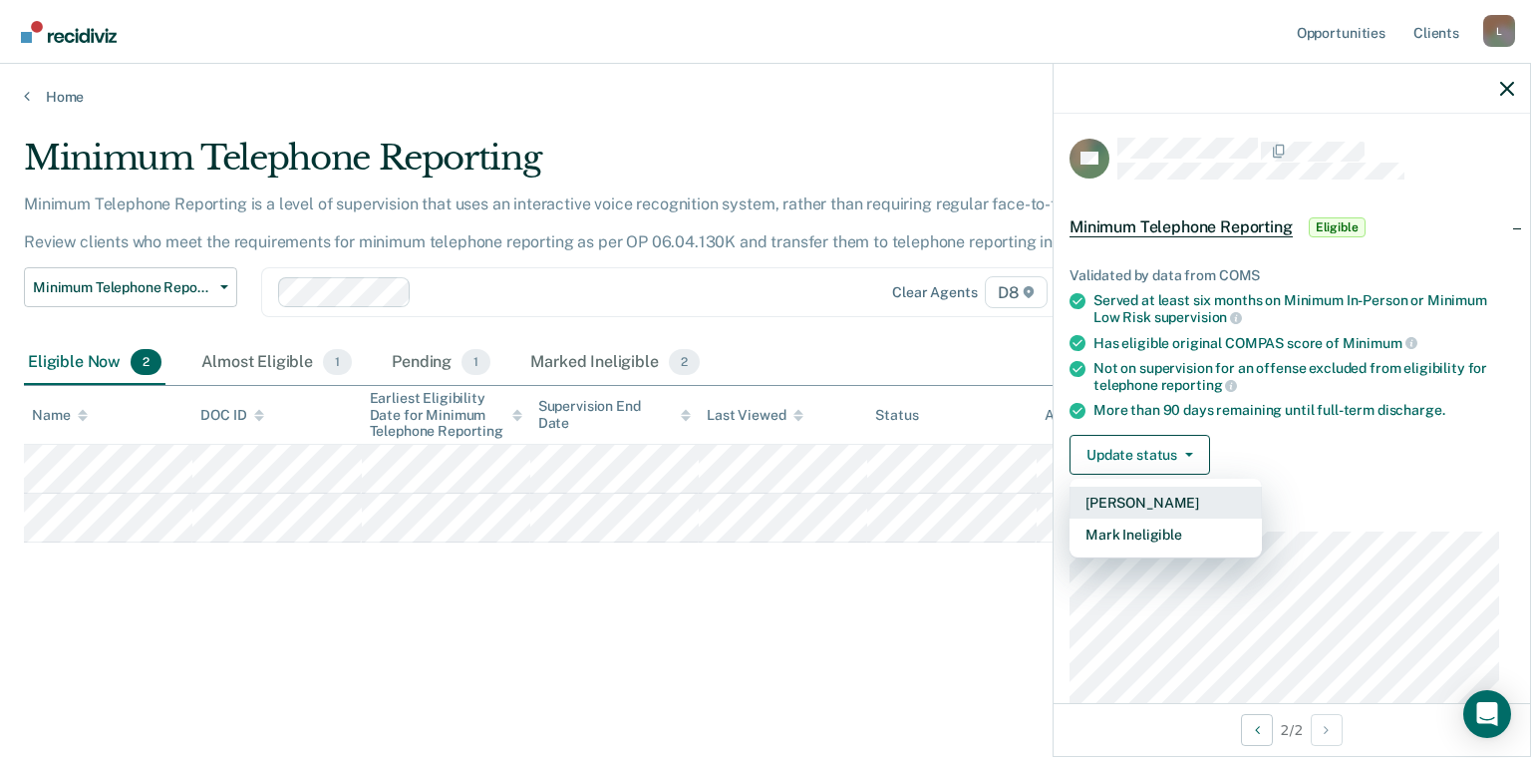
click at [1144, 493] on button "[PERSON_NAME]" at bounding box center [1165, 502] width 192 height 32
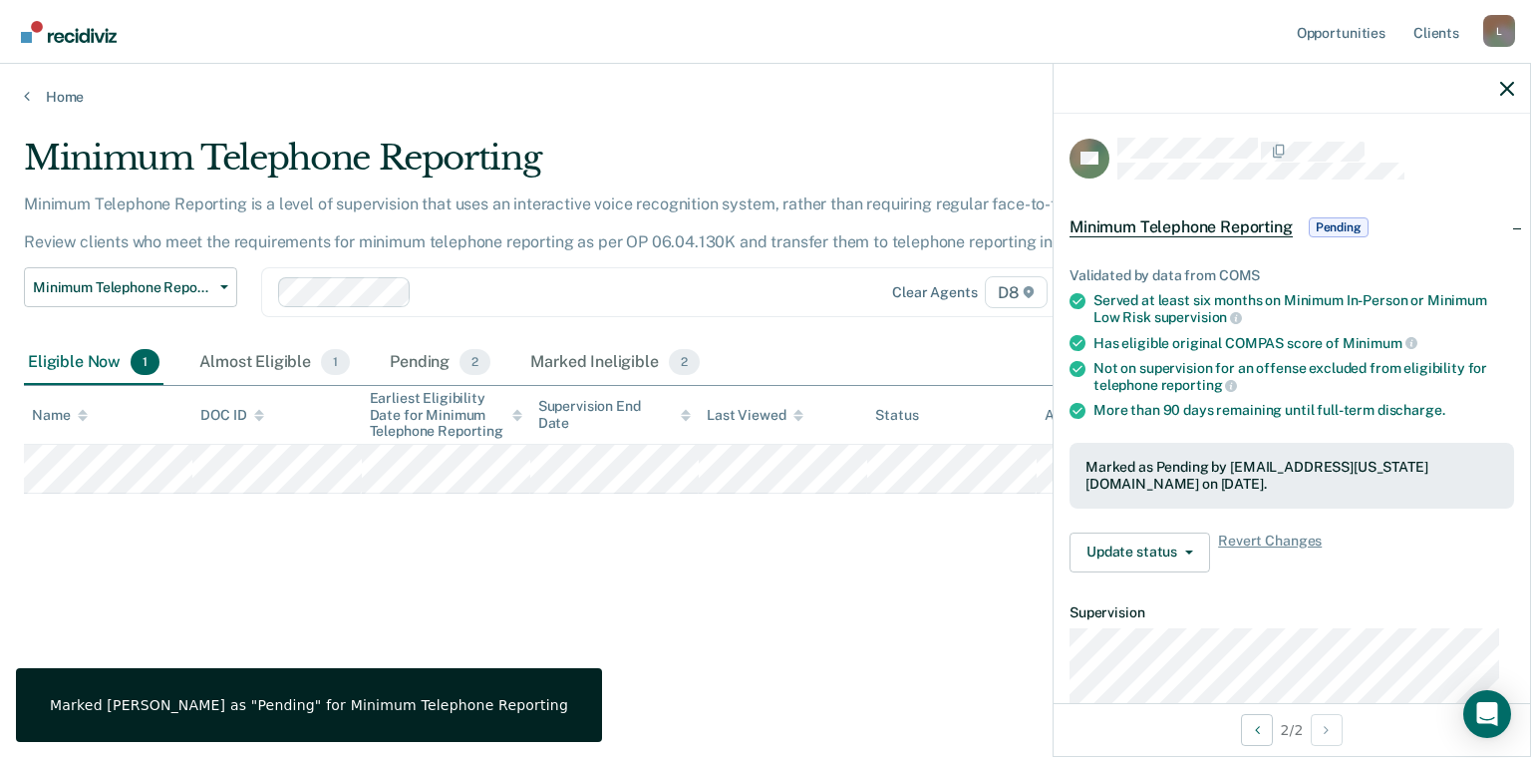
click at [494, 572] on div "Minimum Telephone Reporting Minimum Telephone Reporting is a level of supervisi…" at bounding box center [765, 373] width 1483 height 470
click at [1508, 88] on icon "button" at bounding box center [1507, 89] width 14 height 14
